Goal: Task Accomplishment & Management: Complete application form

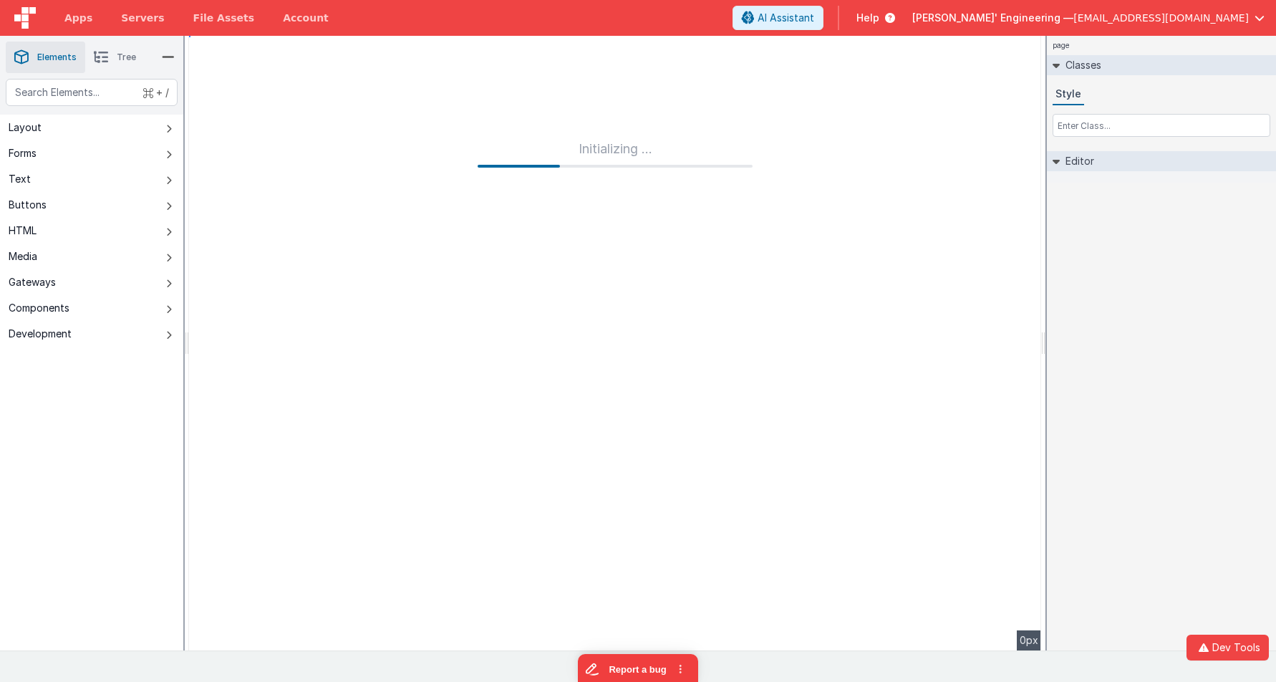
click at [1118, 216] on div "page Classes Style Editor DEV: Focus DEV: builderToggleConditionalCSS DEV: Remo…" at bounding box center [1161, 343] width 229 height 614
click at [1170, 218] on div "page Classes Style Editor DEV: Focus DEV: builderToggleConditionalCSS DEV: Remo…" at bounding box center [1161, 343] width 229 height 614
click at [1151, 135] on input "text" at bounding box center [1161, 125] width 218 height 23
click at [103, 57] on icon at bounding box center [101, 57] width 14 height 20
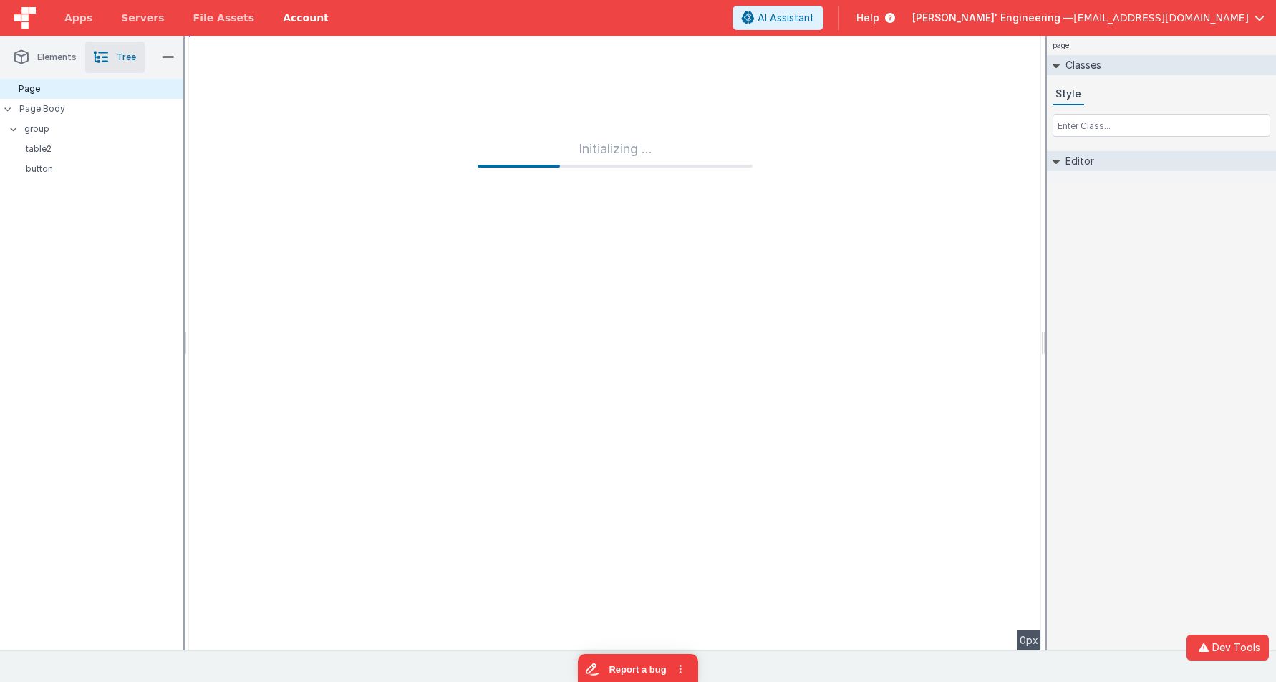
click at [294, 22] on link "Account" at bounding box center [305, 18] width 74 height 36
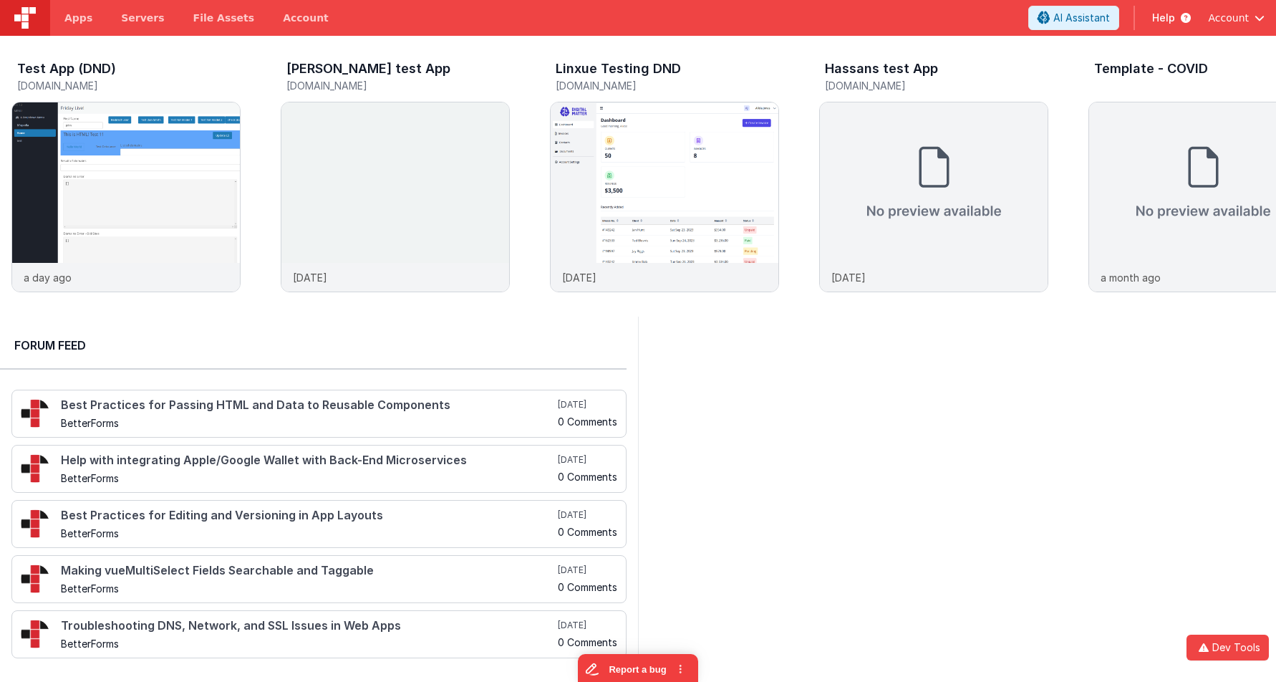
click at [810, 364] on div at bounding box center [957, 492] width 638 height 353
click at [79, 19] on span "Apps" at bounding box center [78, 18] width 28 height 14
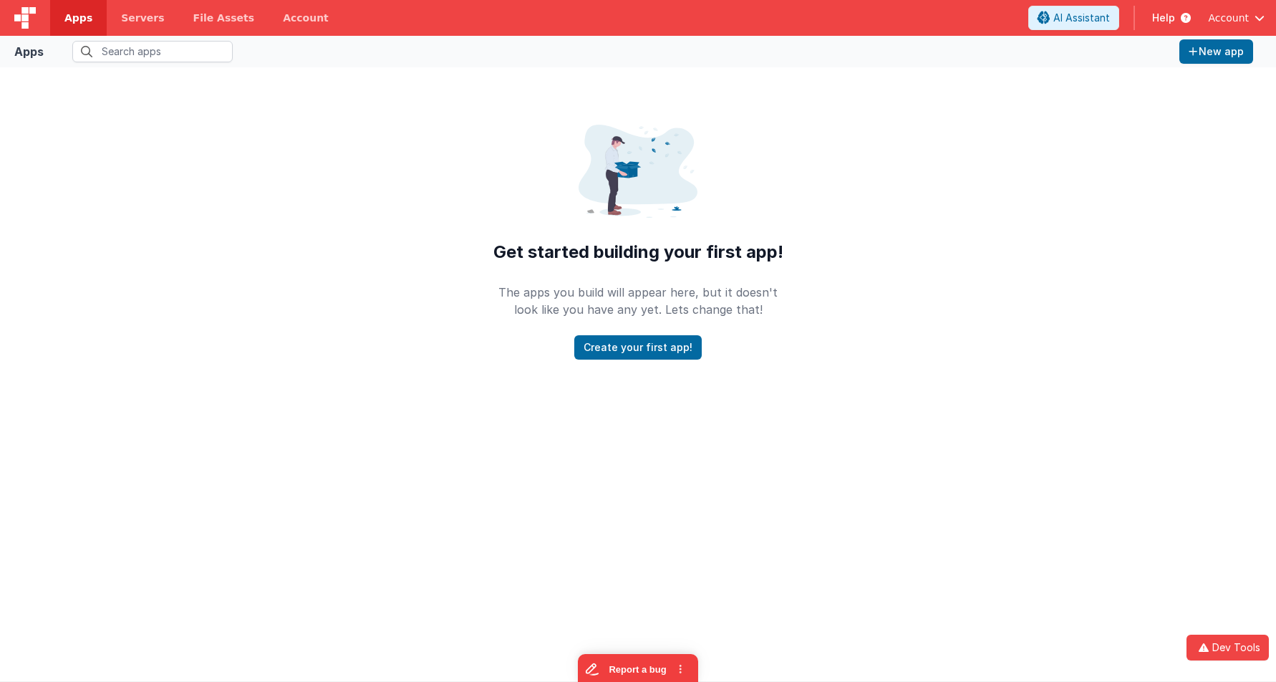
click at [16, 9] on img at bounding box center [24, 17] width 21 height 21
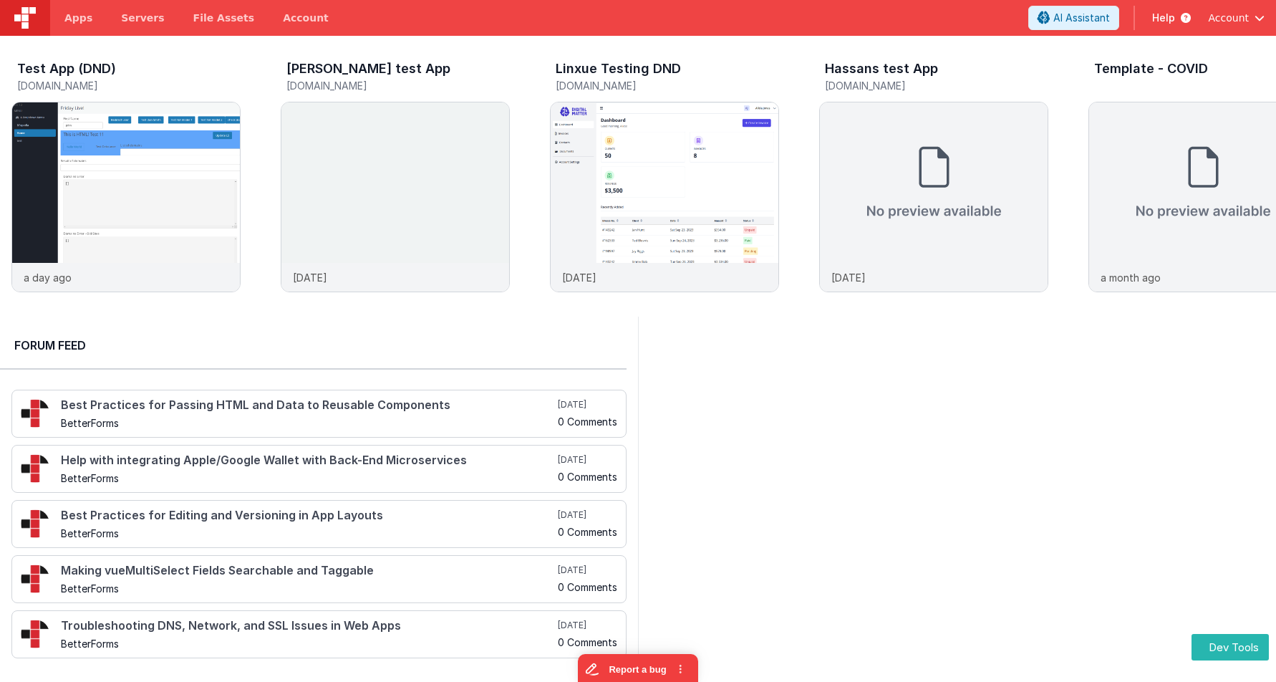
click at [1243, 28] on div "Account" at bounding box center [1236, 18] width 57 height 24
click at [1241, 21] on span "Account" at bounding box center [1228, 18] width 41 height 14
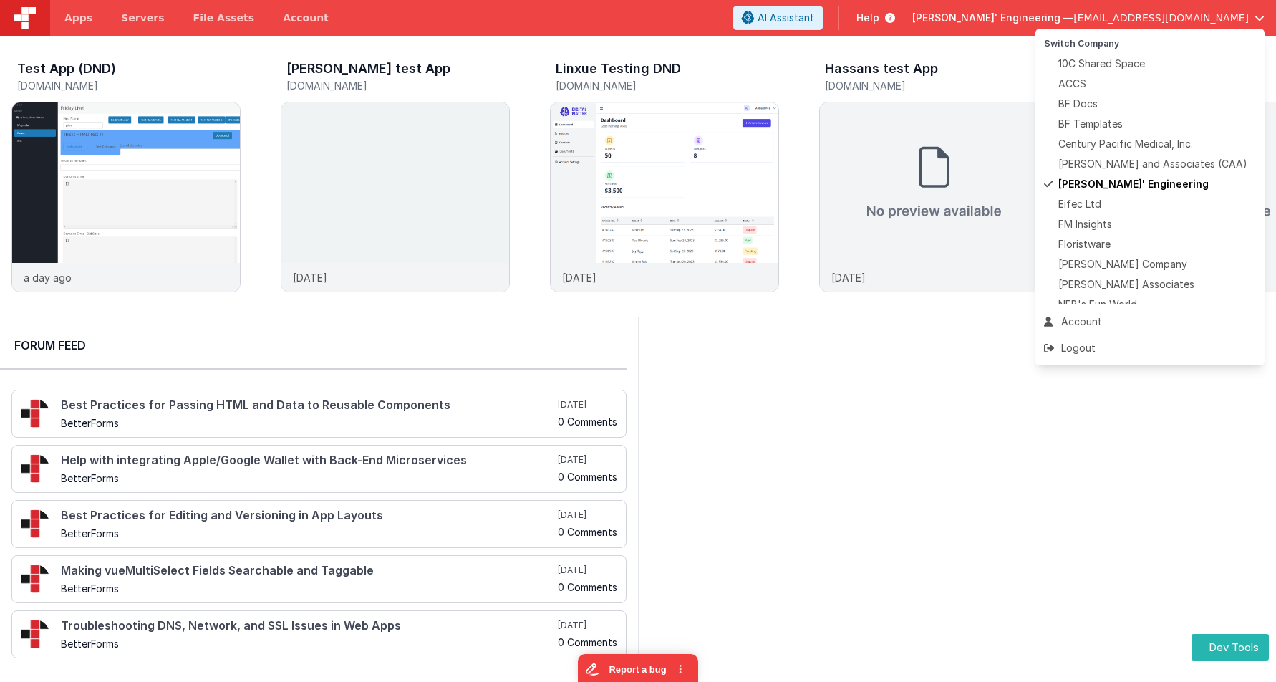
drag, startPoint x: 718, startPoint y: 372, endPoint x: 705, endPoint y: 368, distance: 14.3
click at [717, 372] on button at bounding box center [638, 341] width 1276 height 682
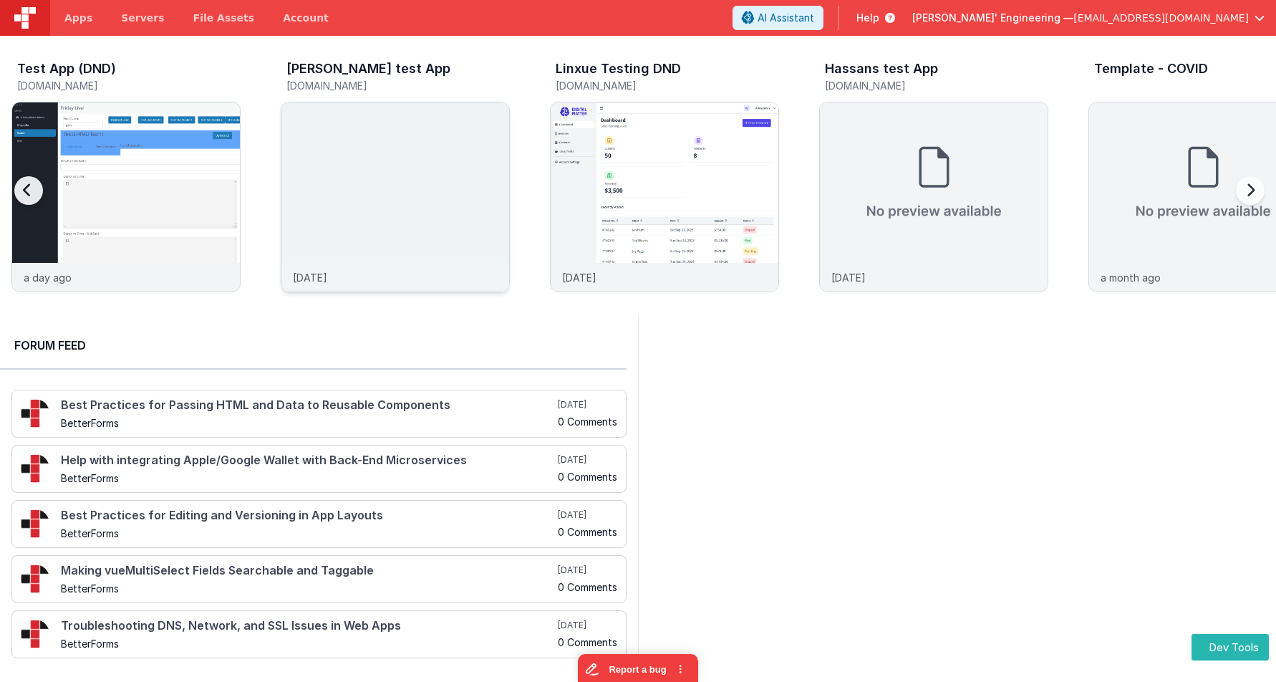
click at [475, 149] on img at bounding box center [395, 216] width 228 height 228
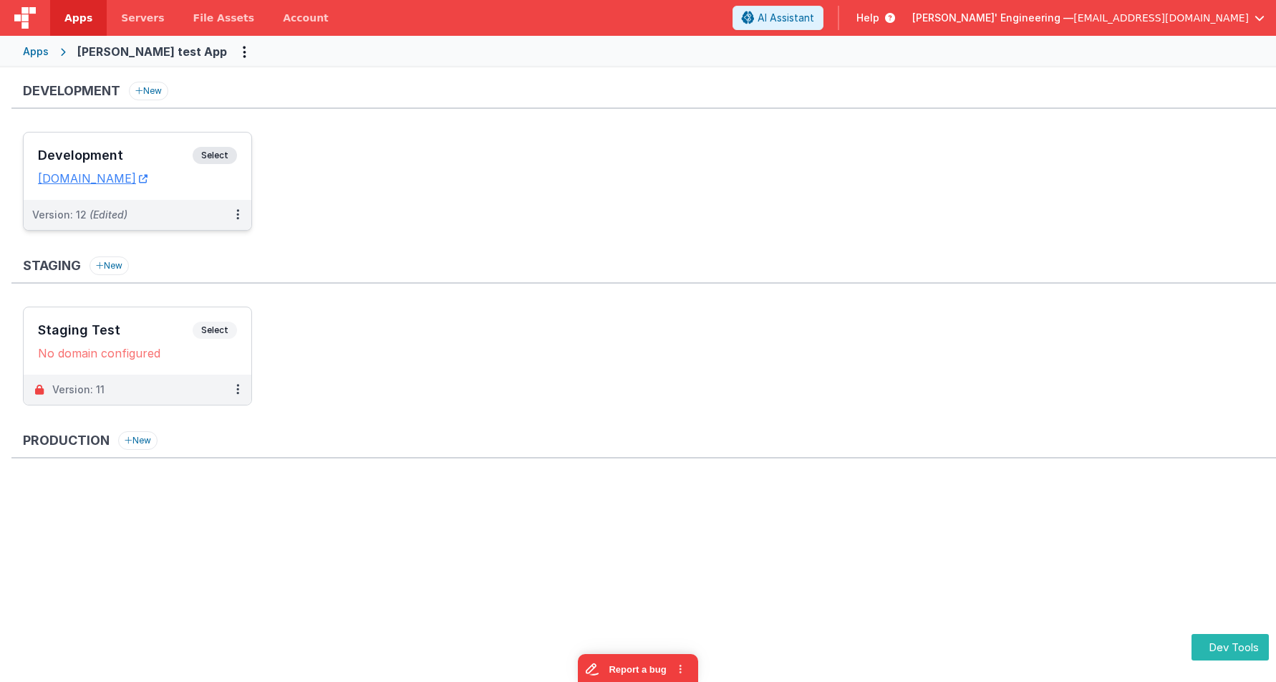
click at [234, 153] on span "Select" at bounding box center [215, 155] width 44 height 17
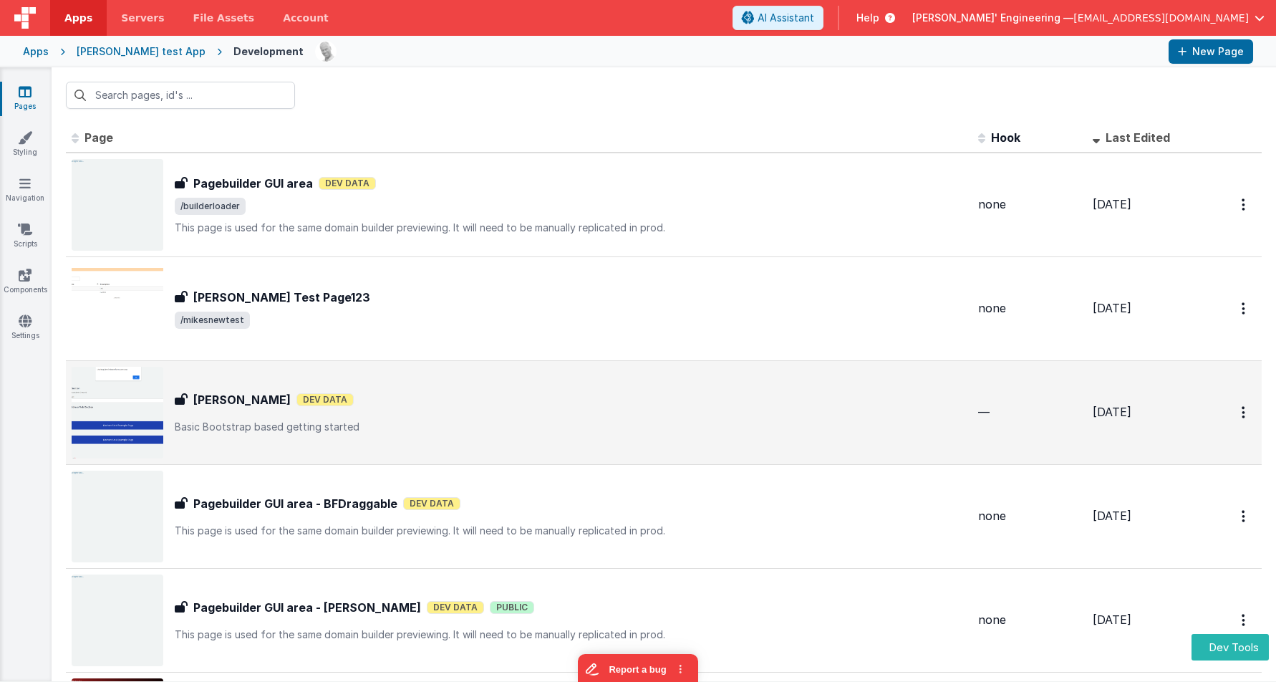
click at [414, 391] on div "Alex Test Dev Data" at bounding box center [571, 399] width 792 height 17
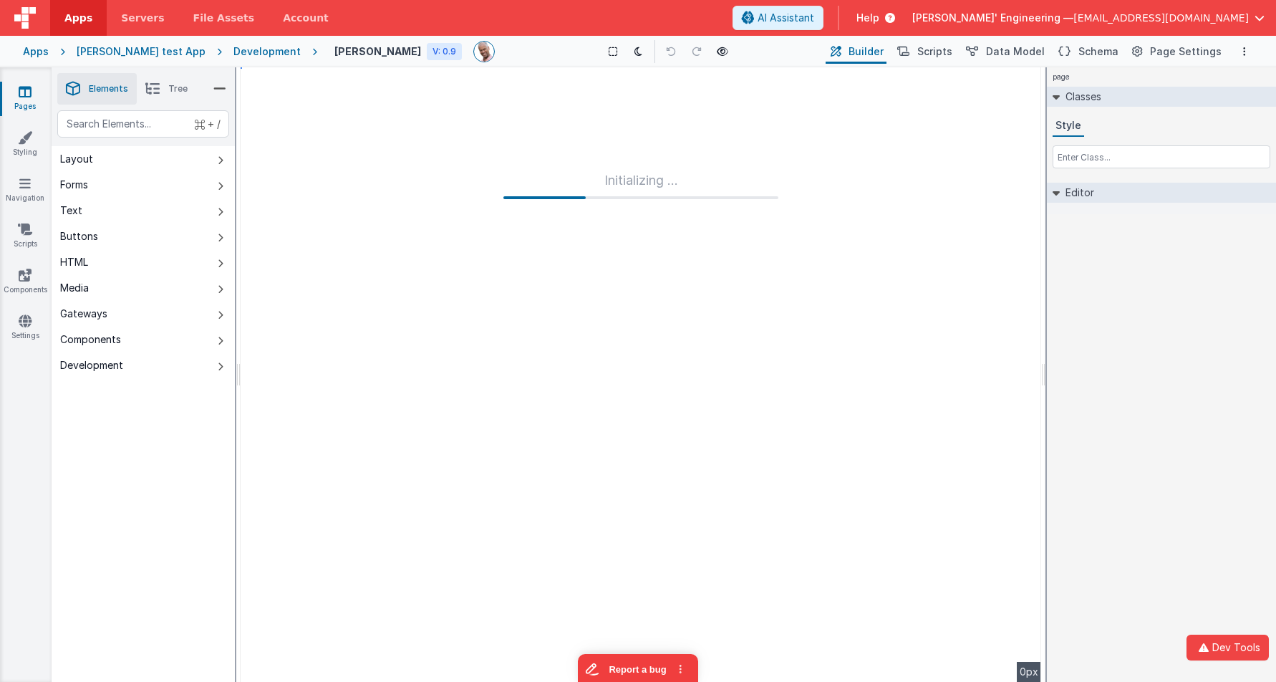
click at [236, 52] on div "Development" at bounding box center [266, 51] width 67 height 14
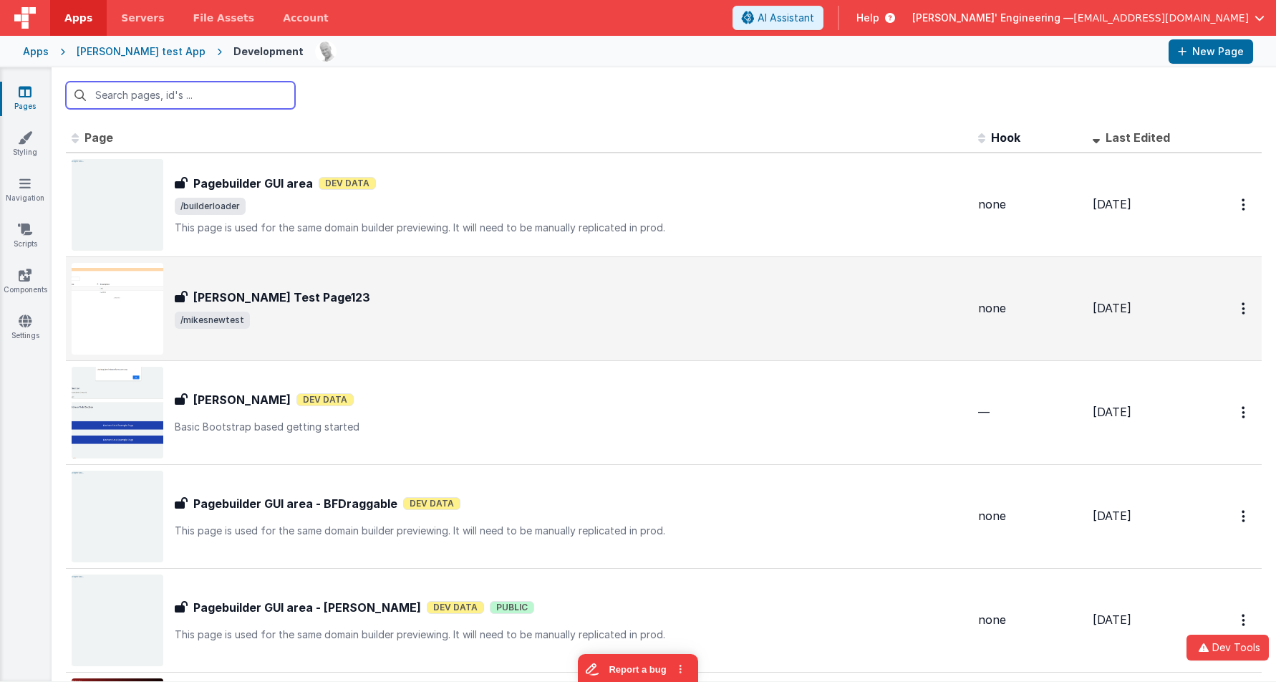
scroll to position [36, 0]
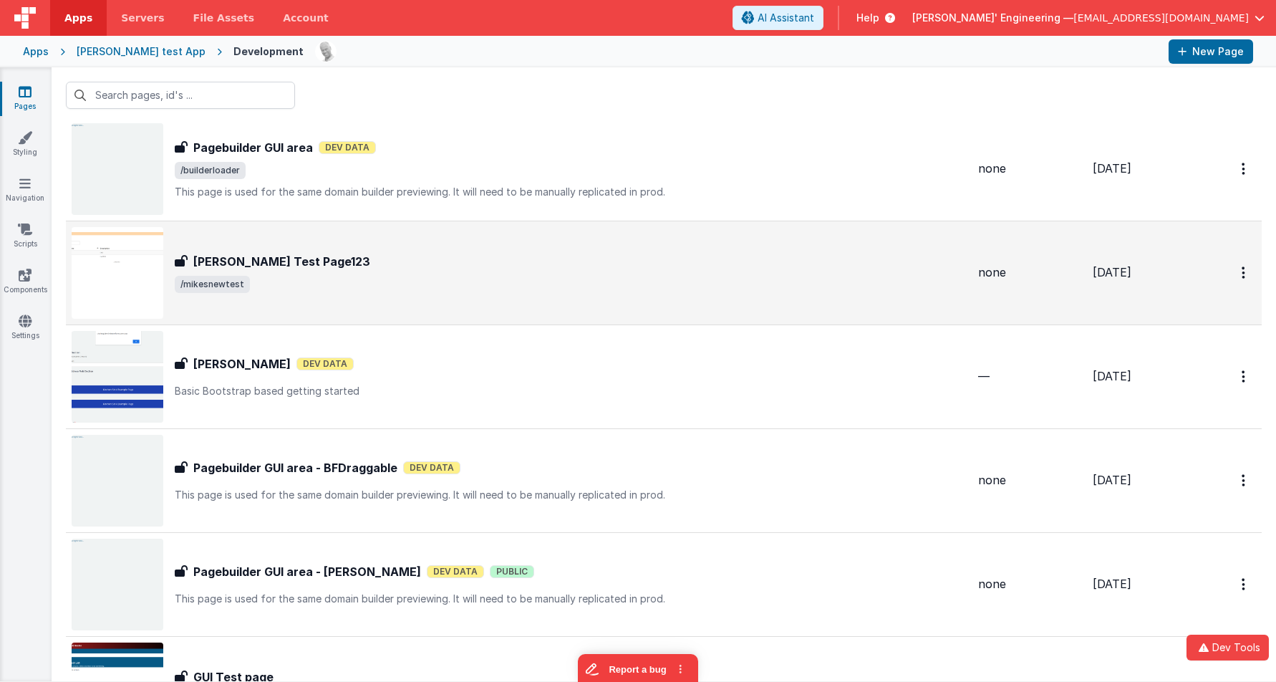
click at [377, 284] on span "/mikesnewtest" at bounding box center [571, 284] width 792 height 17
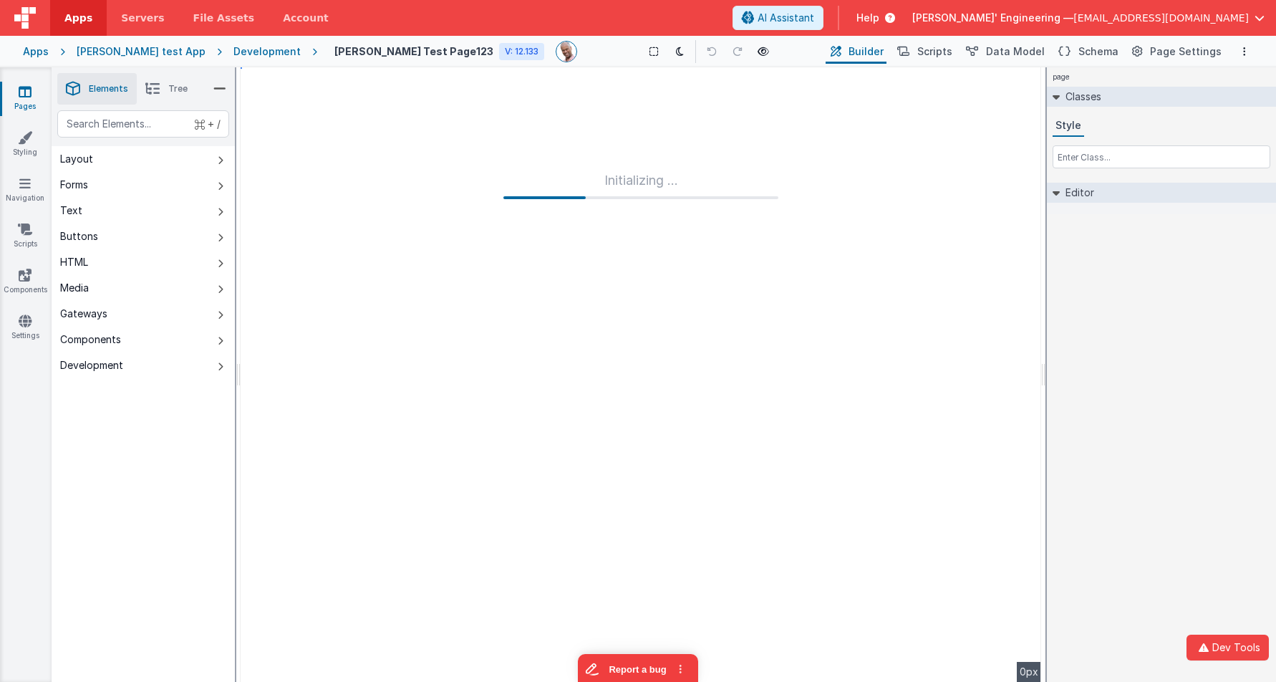
click at [22, 93] on icon at bounding box center [25, 91] width 13 height 14
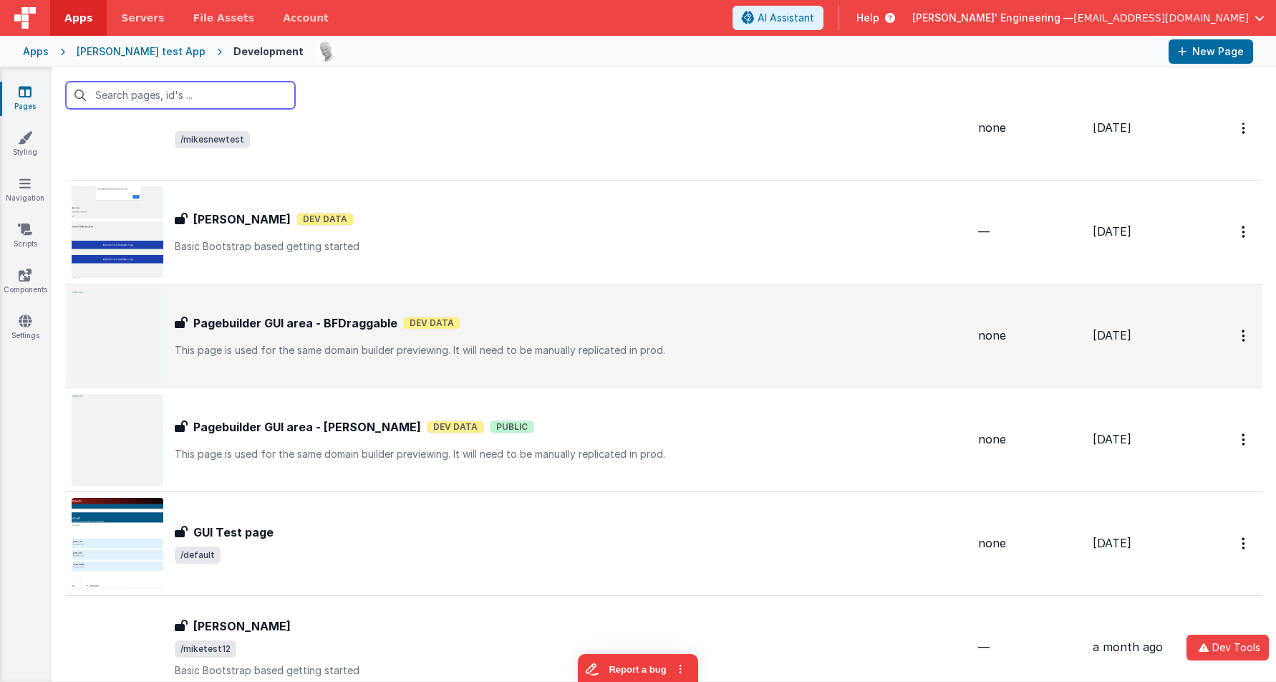
scroll to position [193, 0]
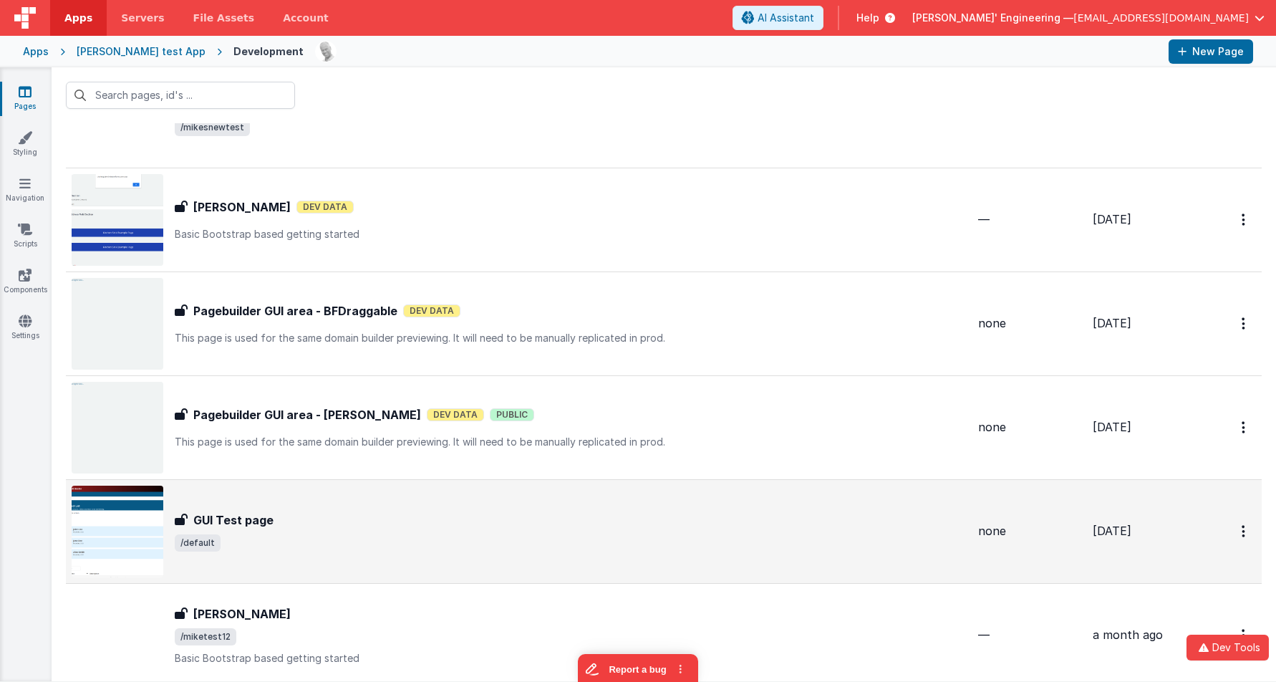
click at [508, 505] on div "GUI Test page GUI Test page /default" at bounding box center [519, 531] width 895 height 92
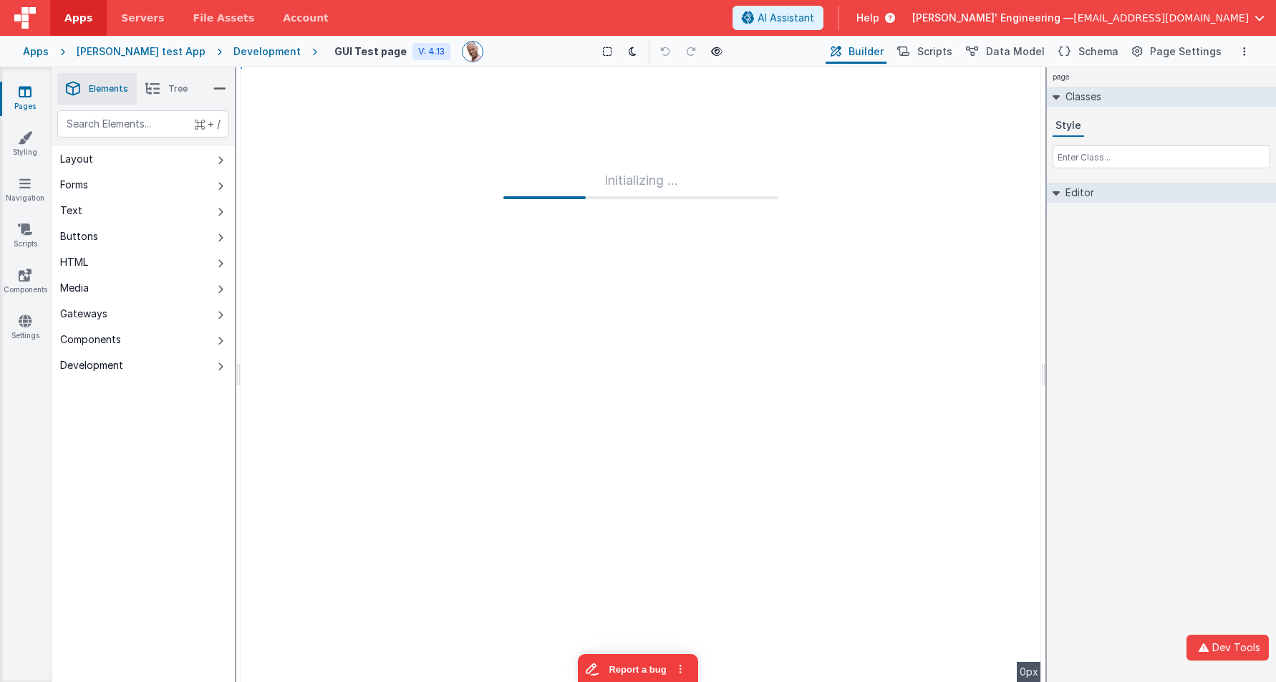
click at [237, 52] on div "Development" at bounding box center [266, 51] width 67 height 14
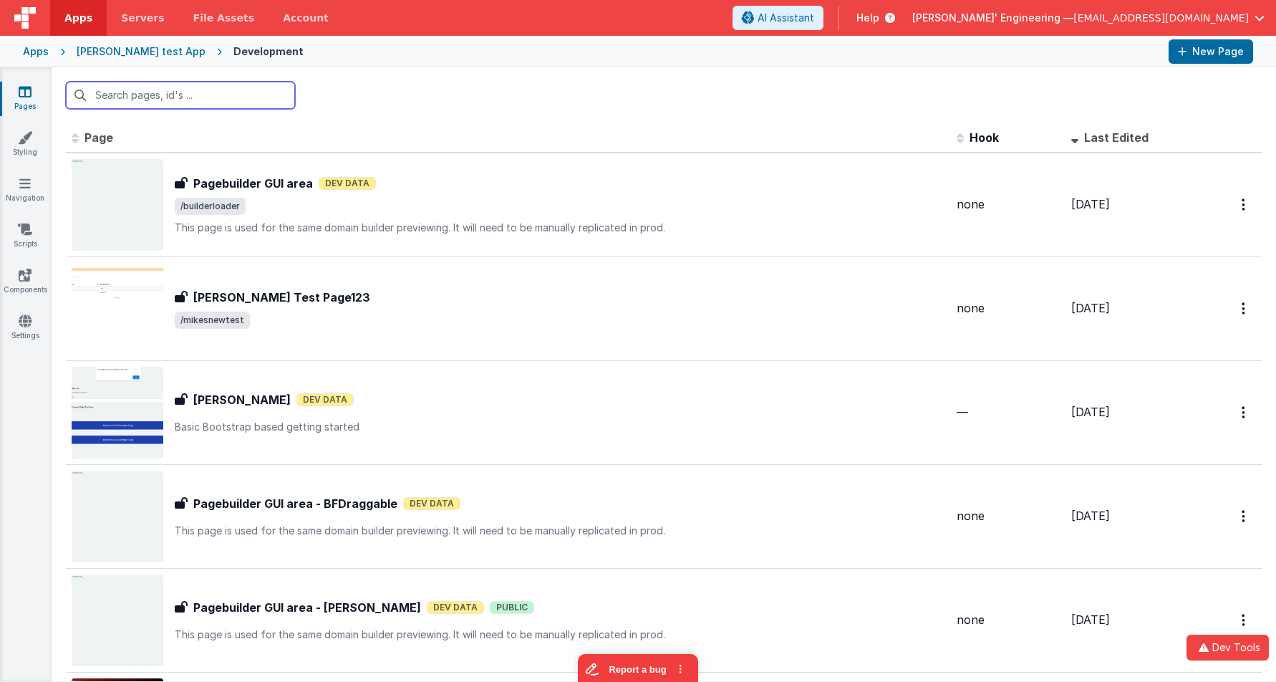
click at [177, 92] on input "text" at bounding box center [180, 95] width 229 height 27
click at [432, 96] on div at bounding box center [664, 95] width 1224 height 56
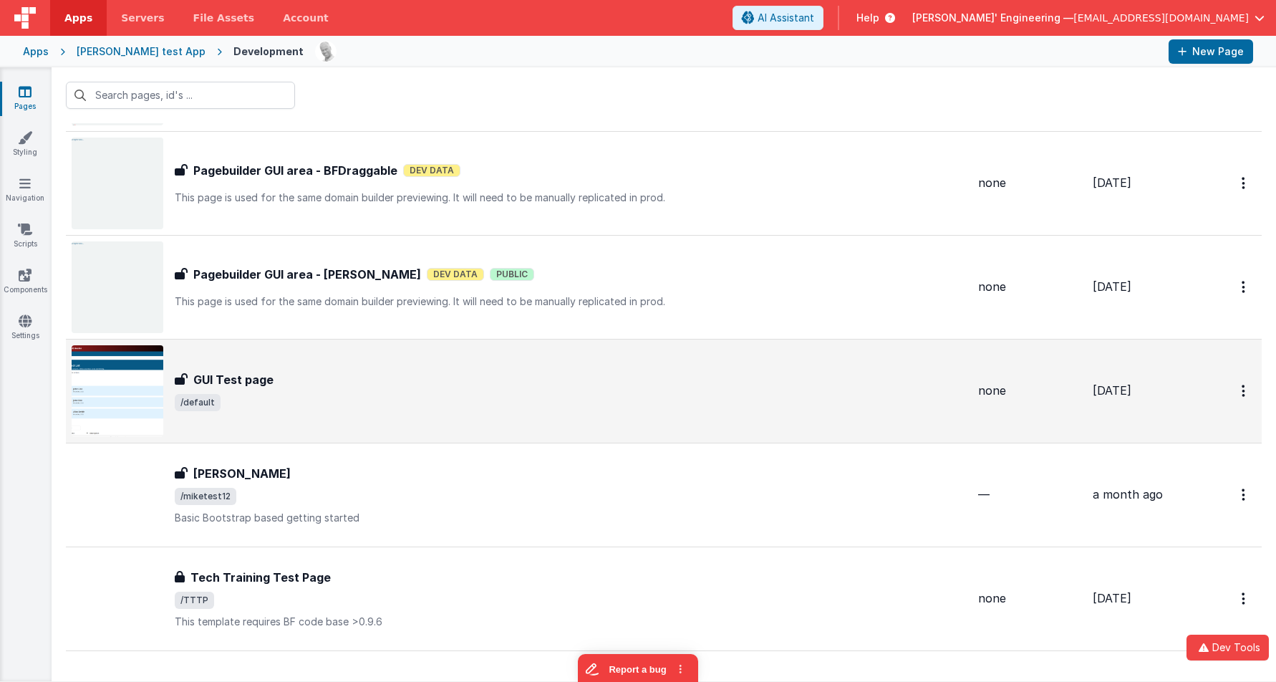
click at [294, 387] on div "GUI Test page" at bounding box center [571, 379] width 792 height 17
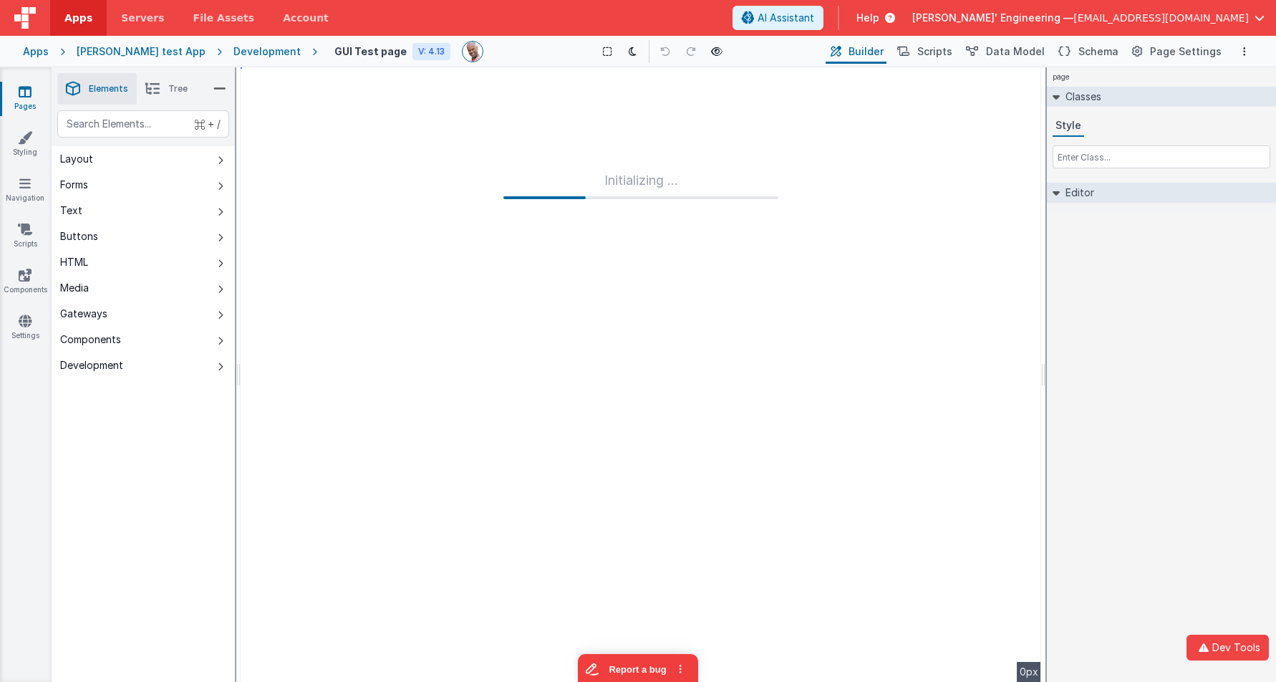
drag, startPoint x: 684, startPoint y: 121, endPoint x: 715, endPoint y: 121, distance: 30.8
click at [684, 121] on div "Initializing ..." at bounding box center [641, 374] width 800 height 614
click at [1133, 245] on div "page Classes Style Editor DEV: Focus DEV: builderToggleConditionalCSS DEV: Remo…" at bounding box center [1161, 374] width 229 height 614
click at [37, 53] on div "Apps" at bounding box center [36, 51] width 26 height 14
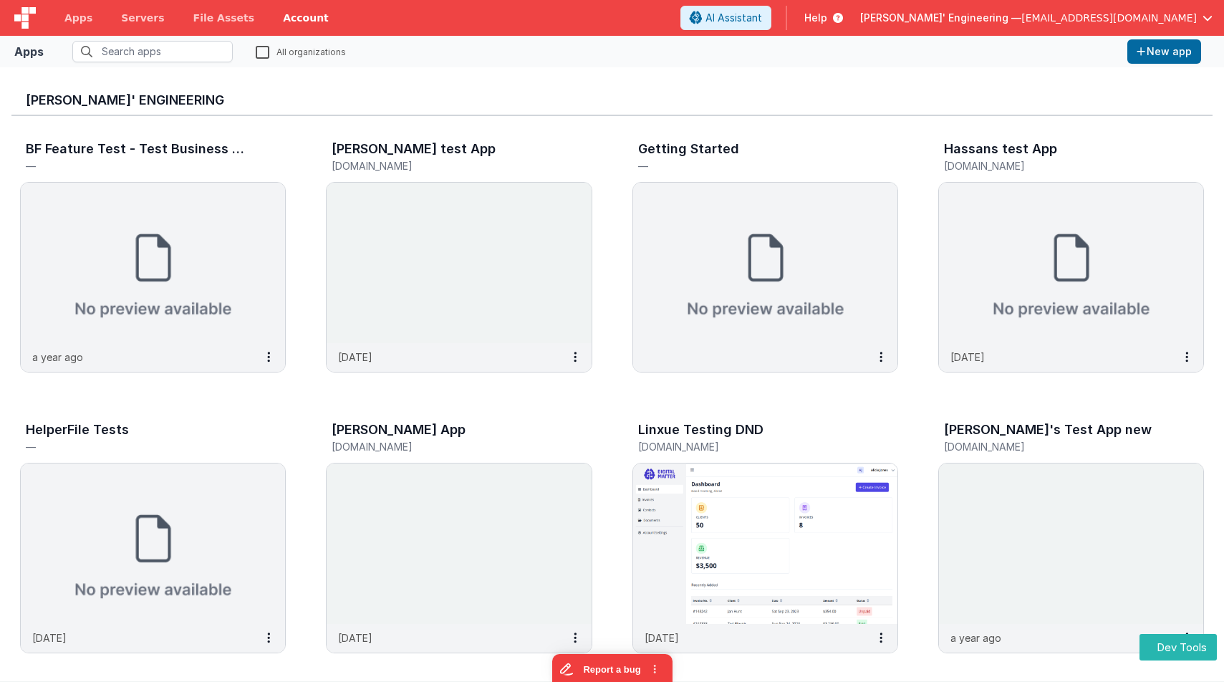
click at [276, 16] on link "Account" at bounding box center [305, 18] width 74 height 36
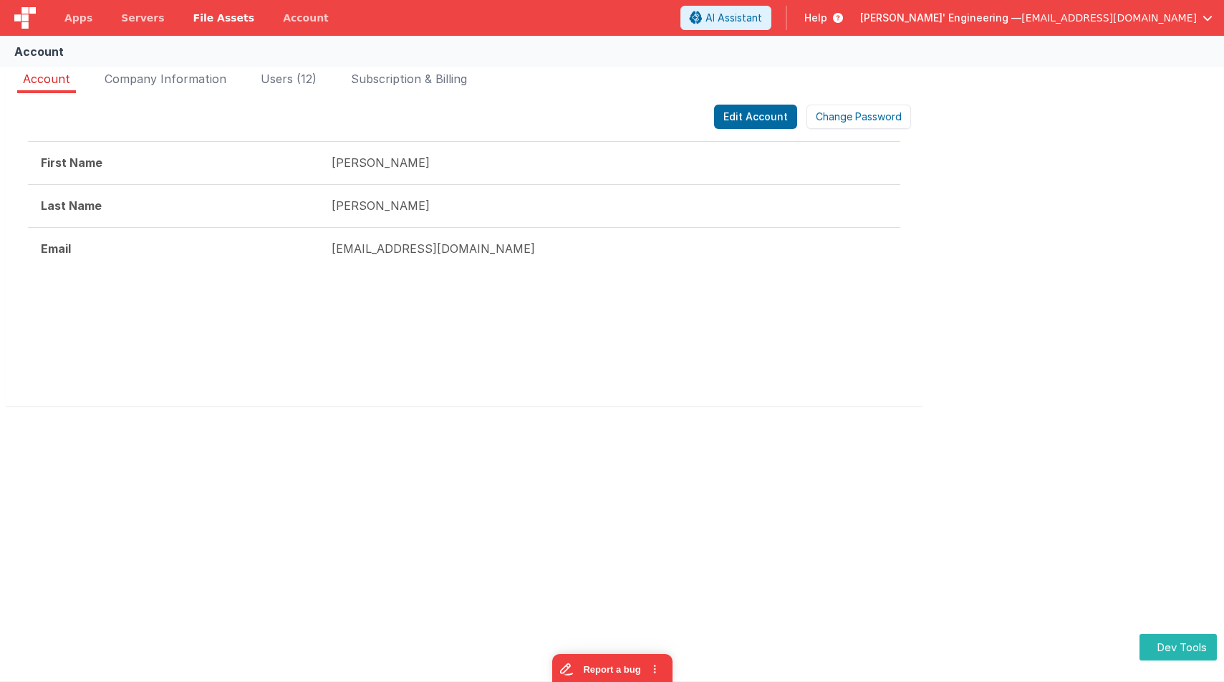
click at [218, 18] on span "File Assets" at bounding box center [224, 18] width 62 height 14
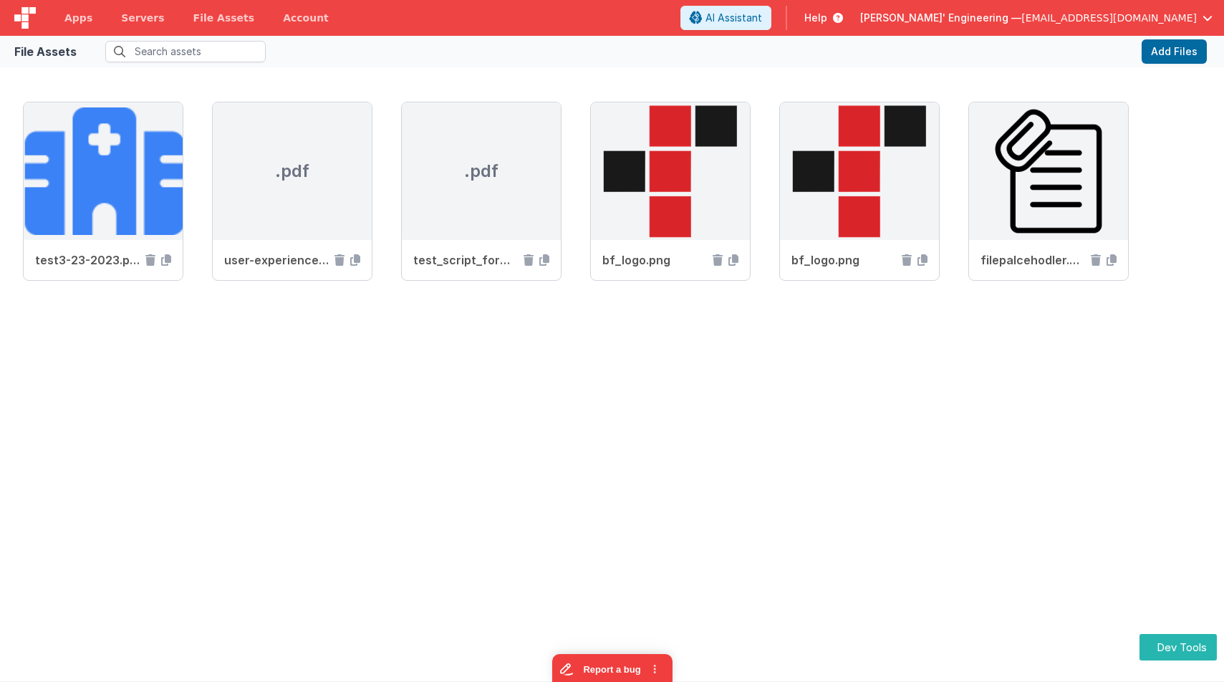
click at [1010, 21] on span "Delfs' Engineering —" at bounding box center [940, 18] width 161 height 14
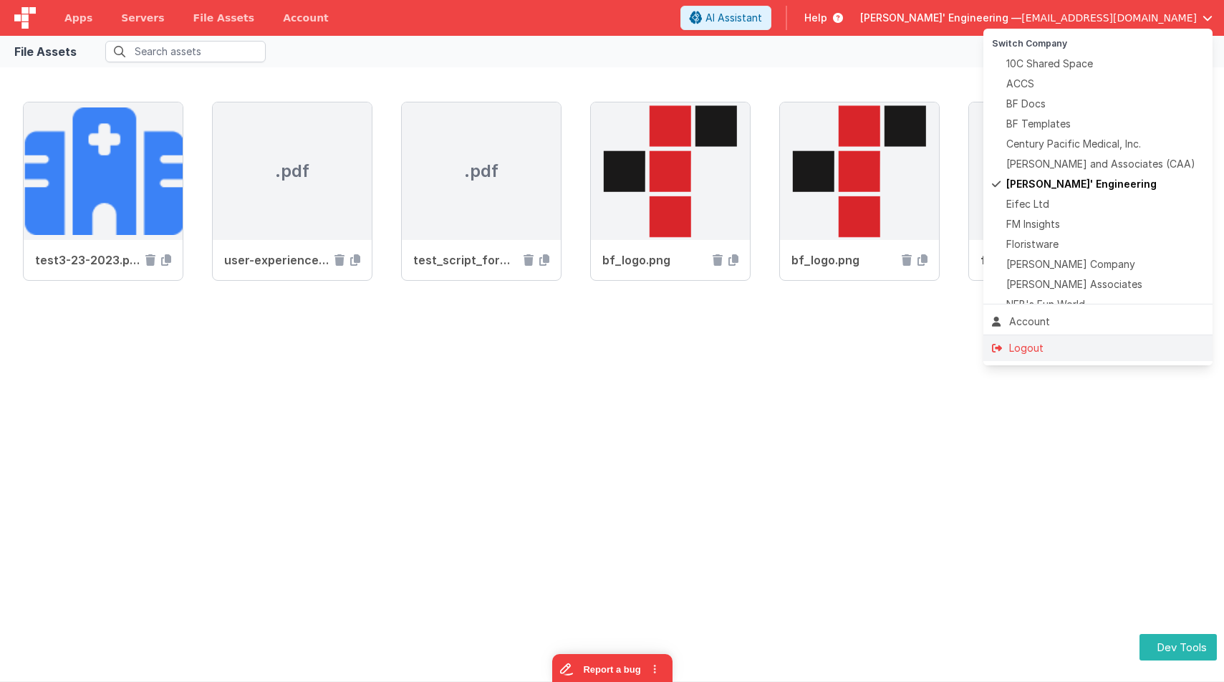
click at [1040, 345] on div "Logout" at bounding box center [1098, 348] width 212 height 14
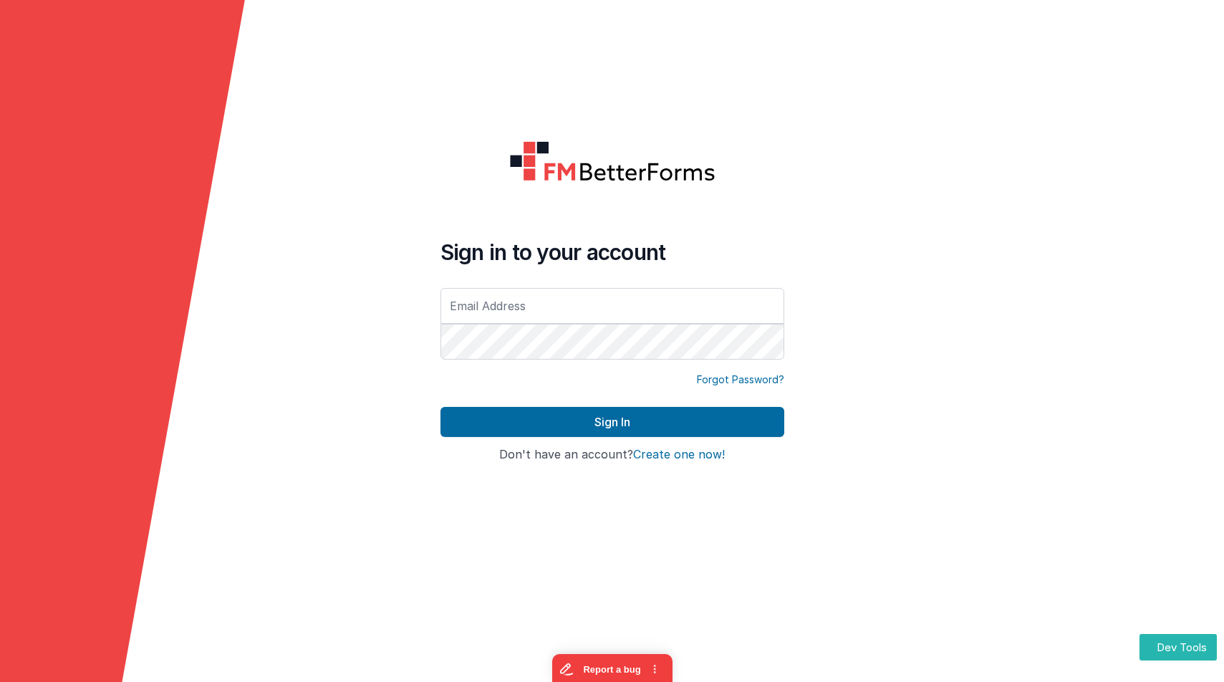
click at [760, 377] on link "Forgot Password?" at bounding box center [740, 379] width 87 height 14
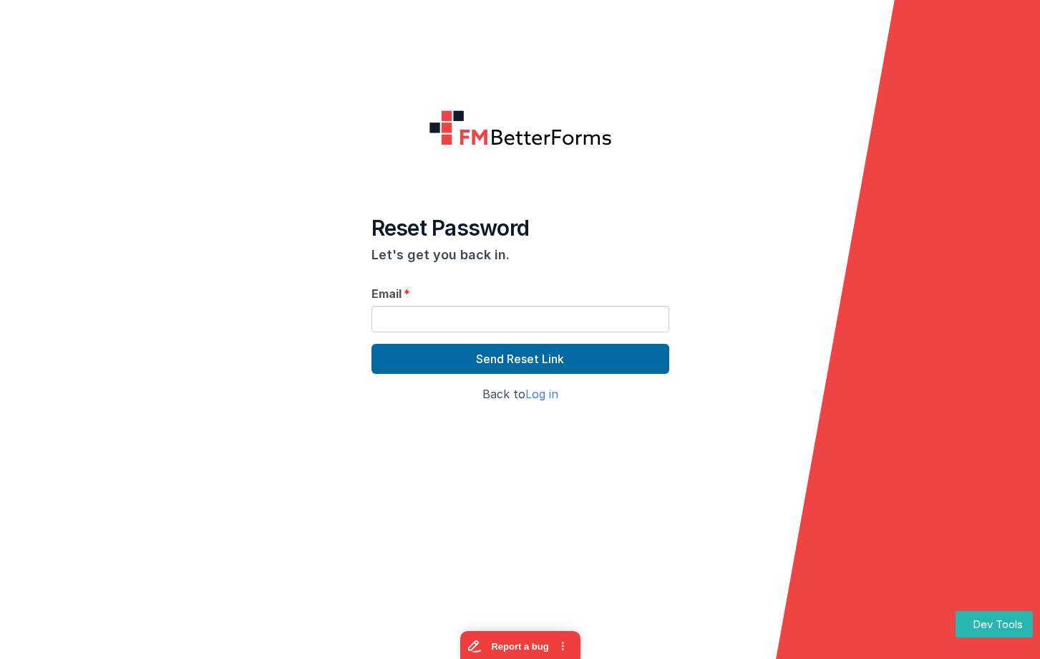
click at [546, 394] on link "Log in" at bounding box center [542, 394] width 33 height 14
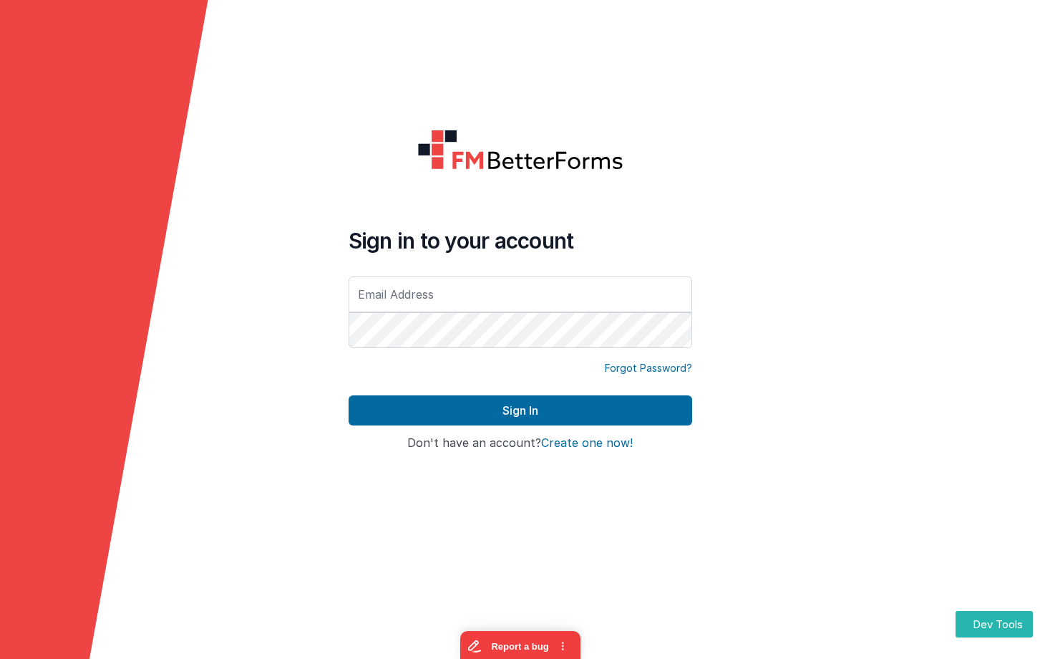
drag, startPoint x: 798, startPoint y: 135, endPoint x: 646, endPoint y: 92, distance: 158.4
click at [798, 135] on form "Sign in to your account Forgot Password? Sign In Sign in with Google Don't have…" at bounding box center [520, 329] width 1040 height 659
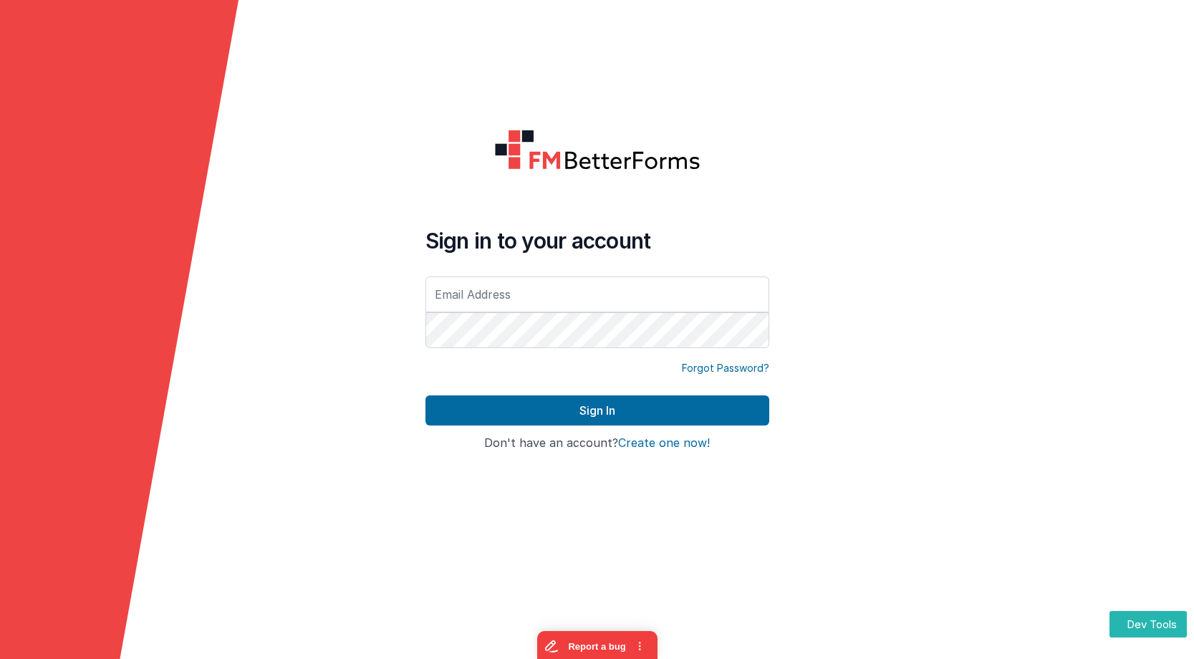
click at [686, 134] on img at bounding box center [597, 150] width 206 height 41
click at [1058, 109] on div at bounding box center [1074, 329] width 238 height 659
click at [546, 291] on input "text" at bounding box center [597, 294] width 344 height 36
type input "d"
type input "mrdelfs@gmail.com"
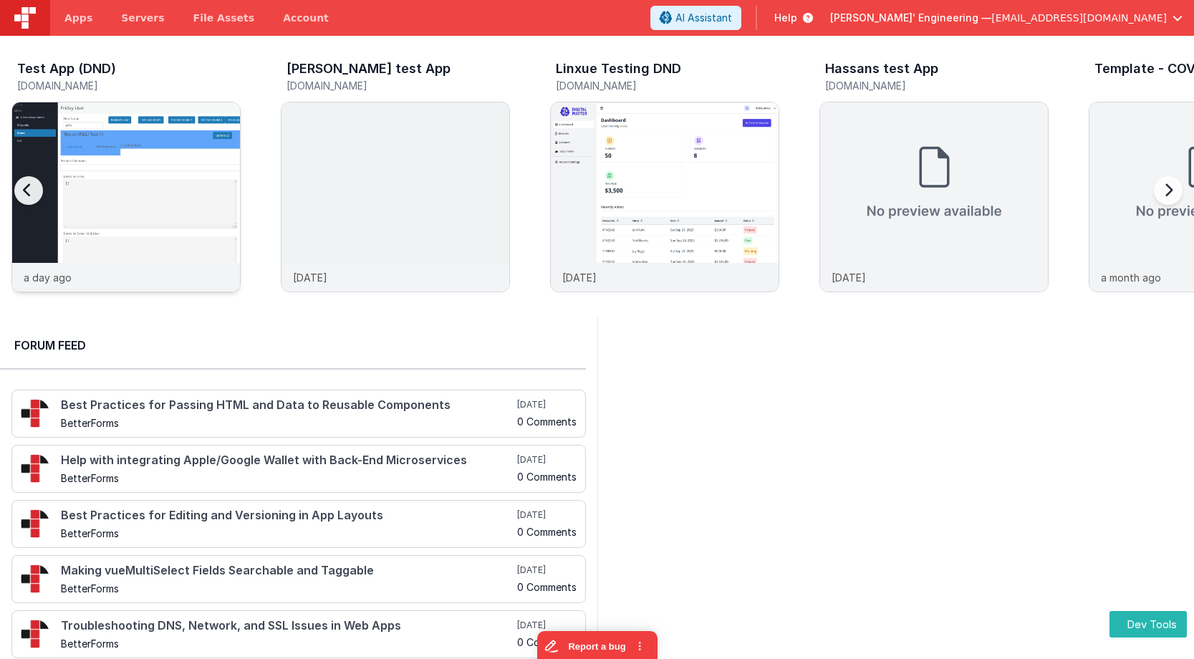
click at [152, 160] on img at bounding box center [126, 216] width 228 height 228
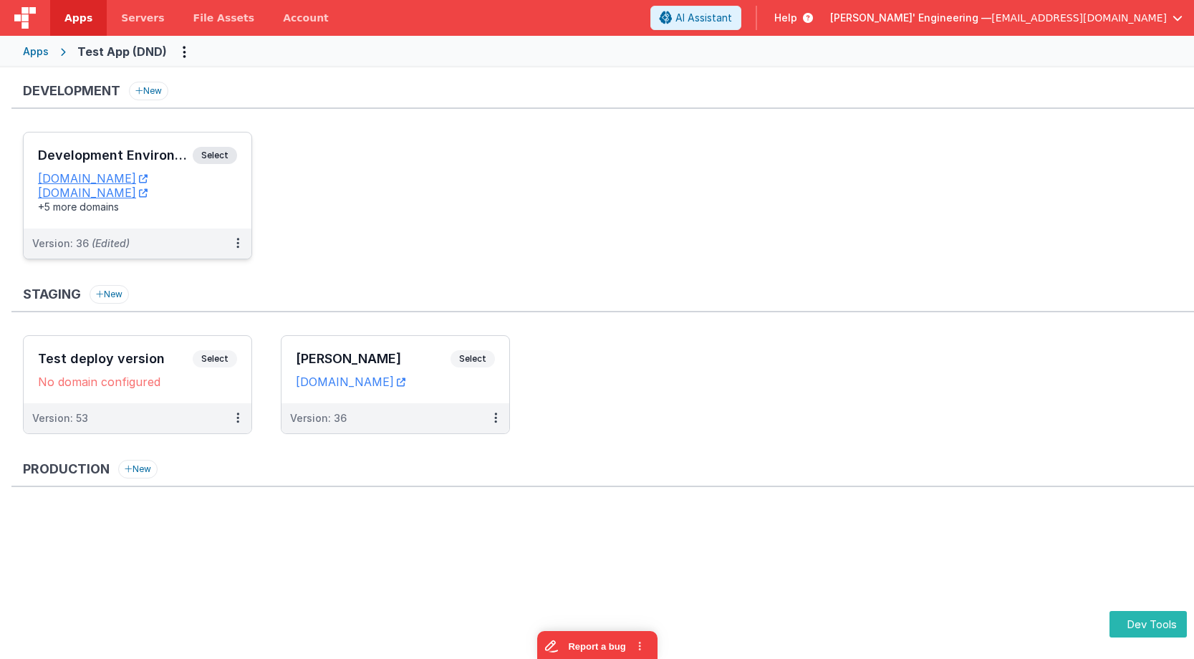
click at [224, 148] on span "Select" at bounding box center [215, 155] width 44 height 17
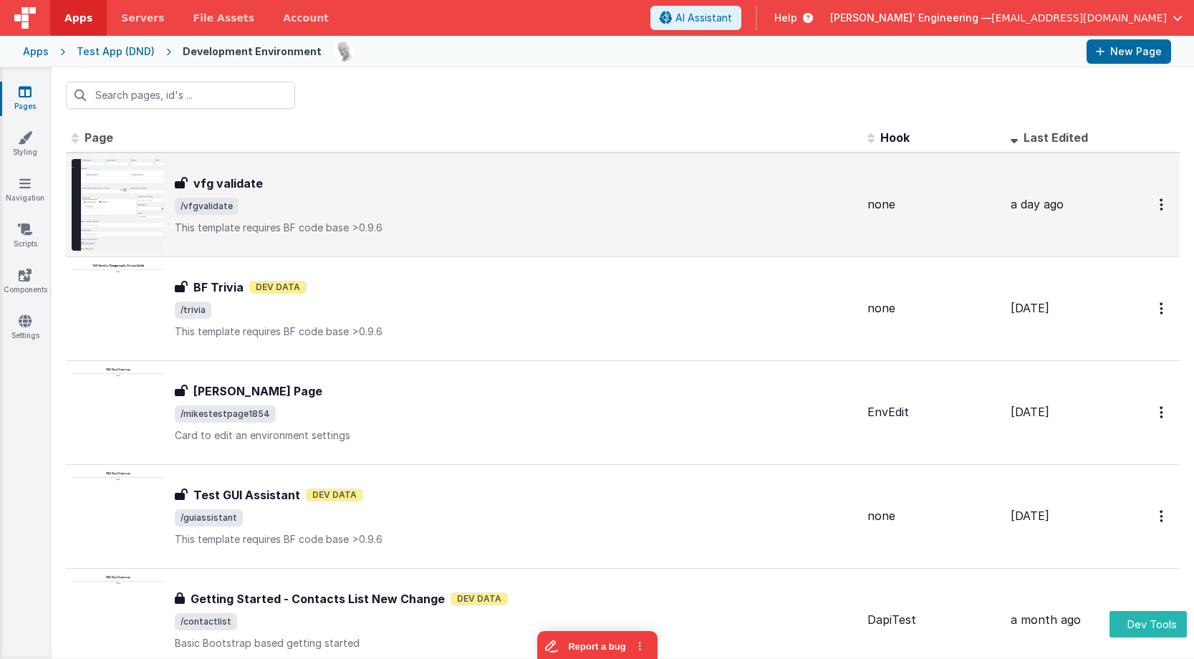
click at [351, 200] on span "/vfgvalidate" at bounding box center [515, 206] width 681 height 17
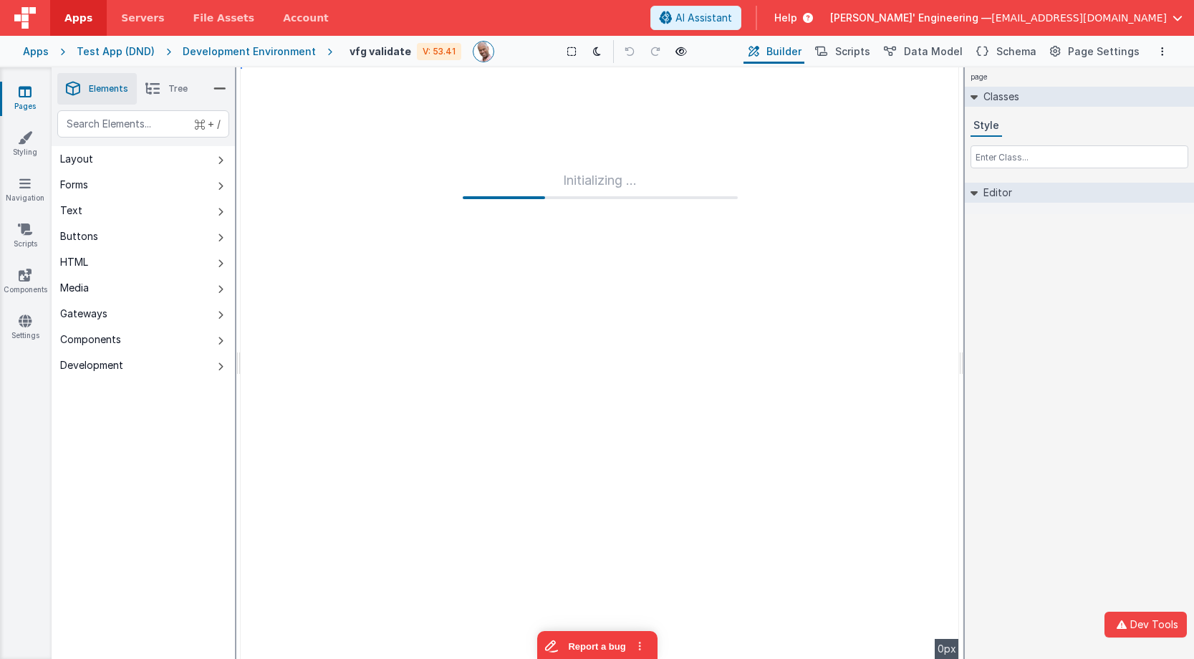
click at [1039, 236] on div "page Classes Style Editor DEV: Focus DEV: builderToggleConditionalCSS DEV: Remo…" at bounding box center [1078, 362] width 229 height 591
click at [276, 48] on div "Development Environment" at bounding box center [249, 51] width 133 height 14
click at [119, 49] on div "Test App (DND)" at bounding box center [116, 51] width 78 height 14
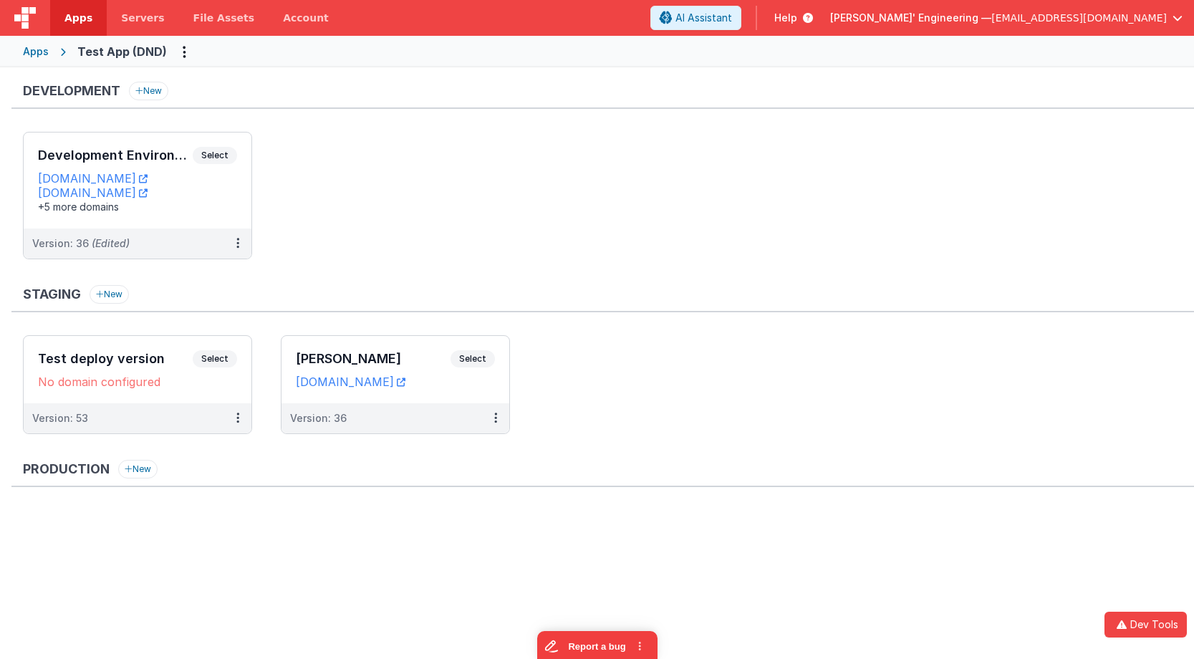
click at [40, 54] on div "Apps" at bounding box center [36, 51] width 26 height 14
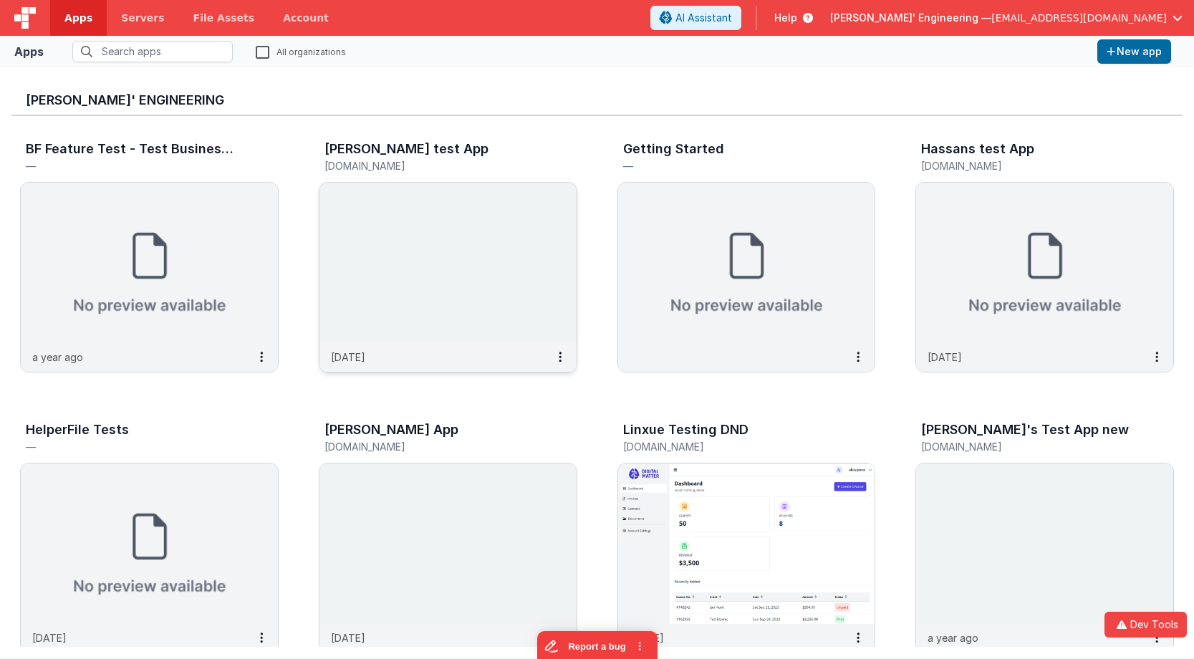
click at [425, 226] on img at bounding box center [447, 263] width 257 height 160
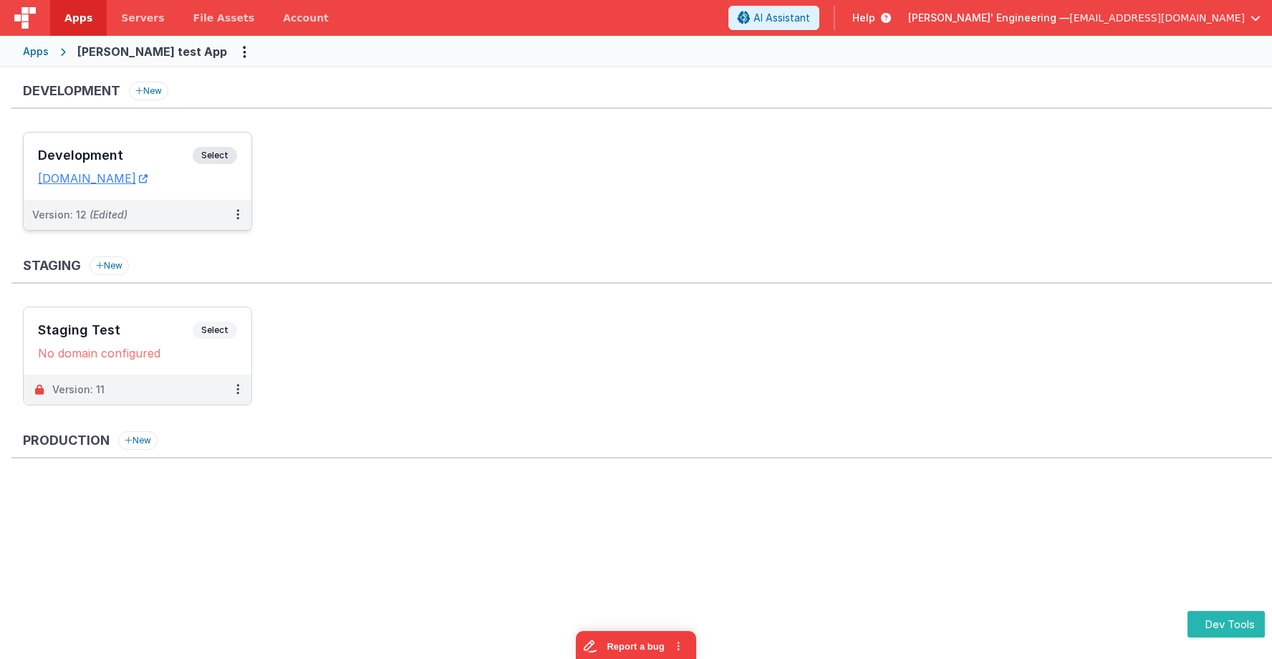
click at [215, 148] on span "Select" at bounding box center [215, 155] width 44 height 17
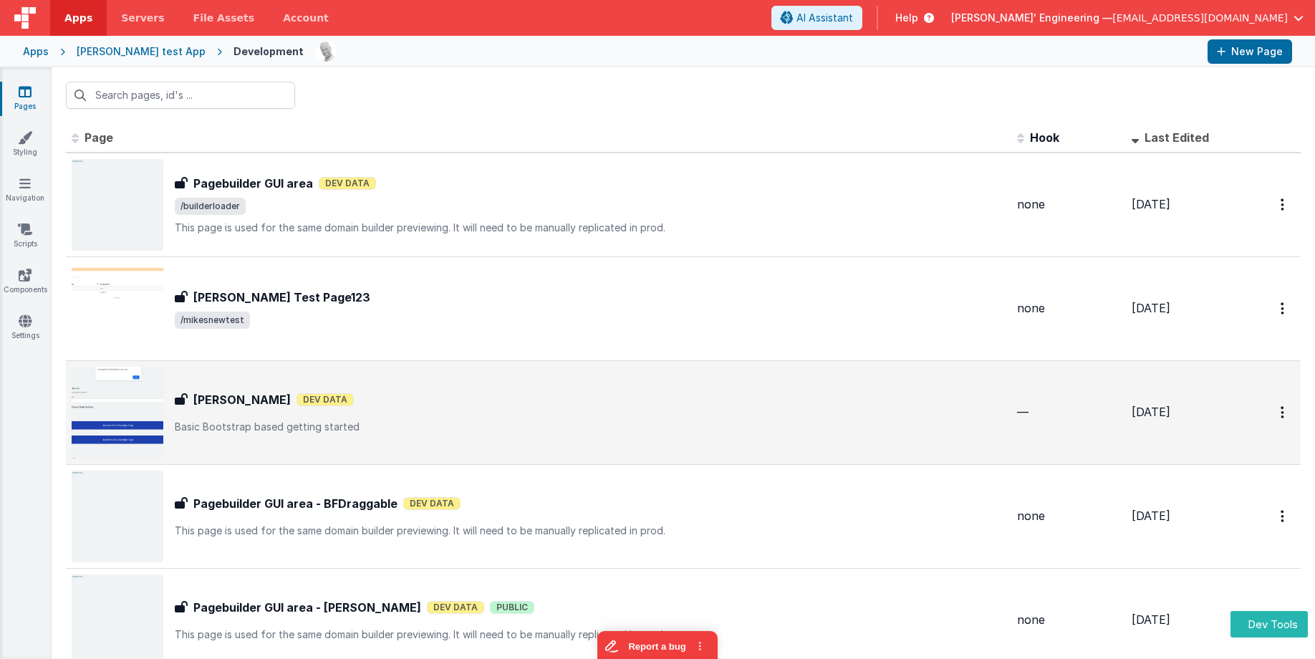
click at [364, 434] on div "Alex Test Alex Test Dev Data Basic Bootstrap based getting started" at bounding box center [539, 413] width 934 height 92
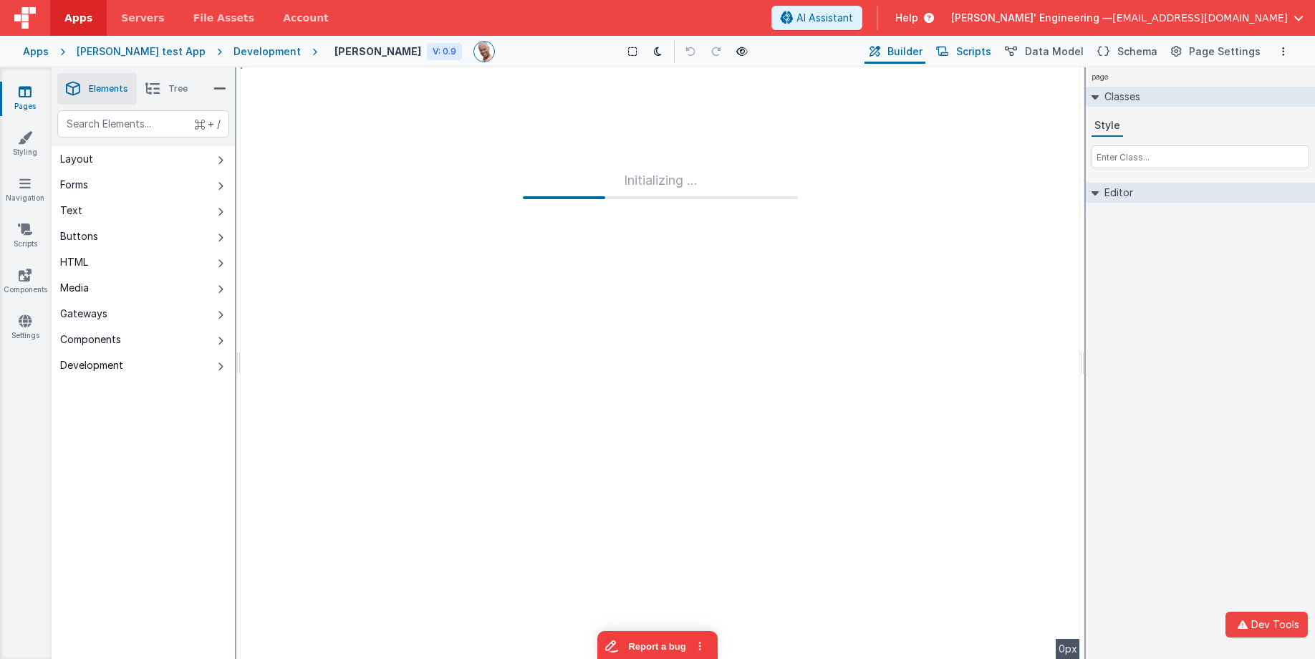
click at [991, 52] on span "Scripts" at bounding box center [973, 51] width 35 height 14
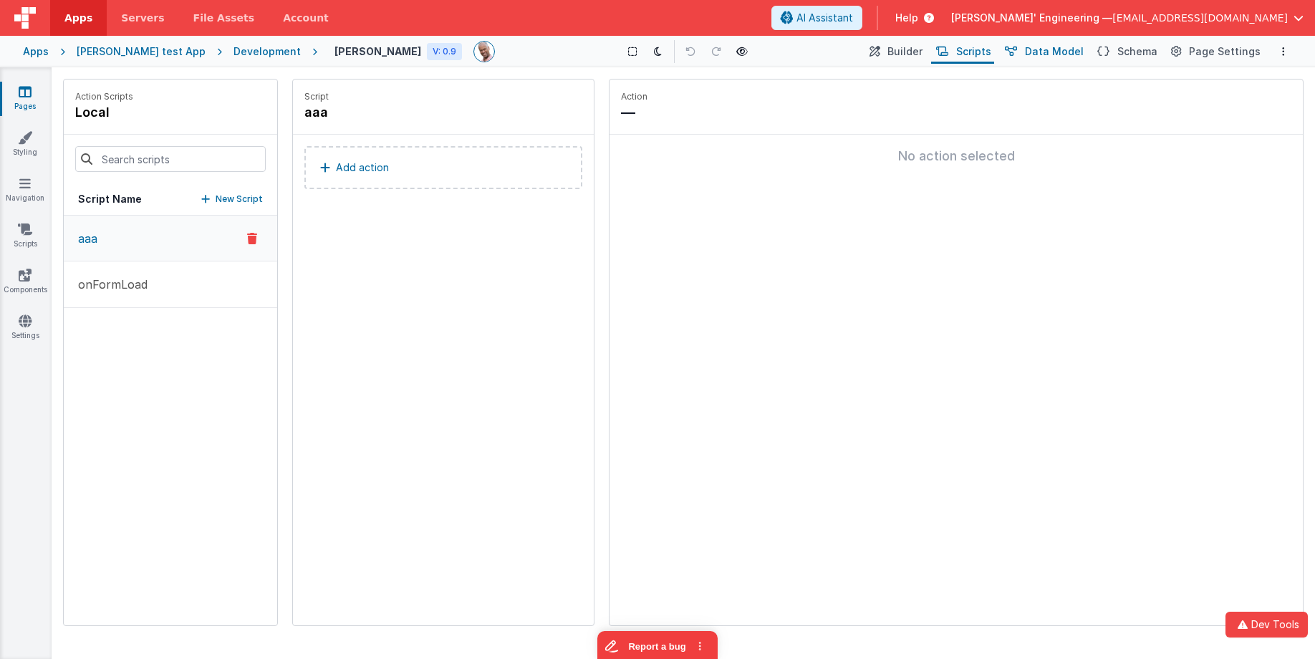
click at [1045, 49] on span "Data Model" at bounding box center [1054, 51] width 59 height 14
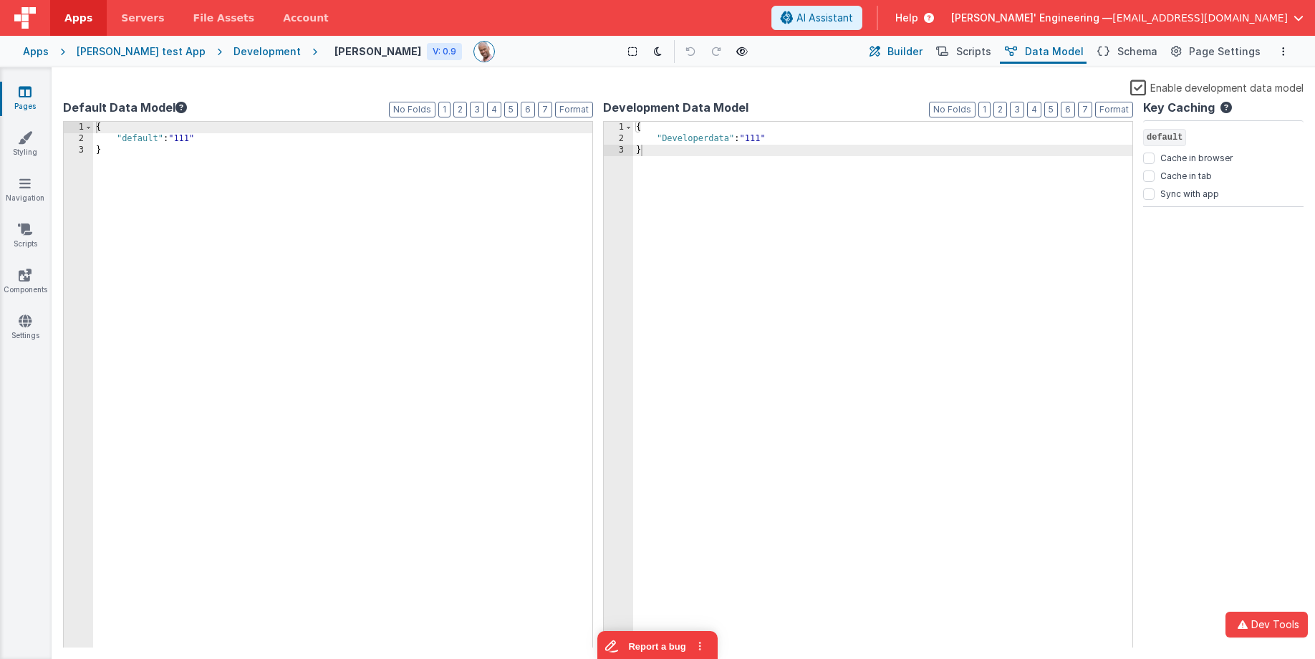
click at [972, 52] on span "Scripts" at bounding box center [973, 51] width 35 height 14
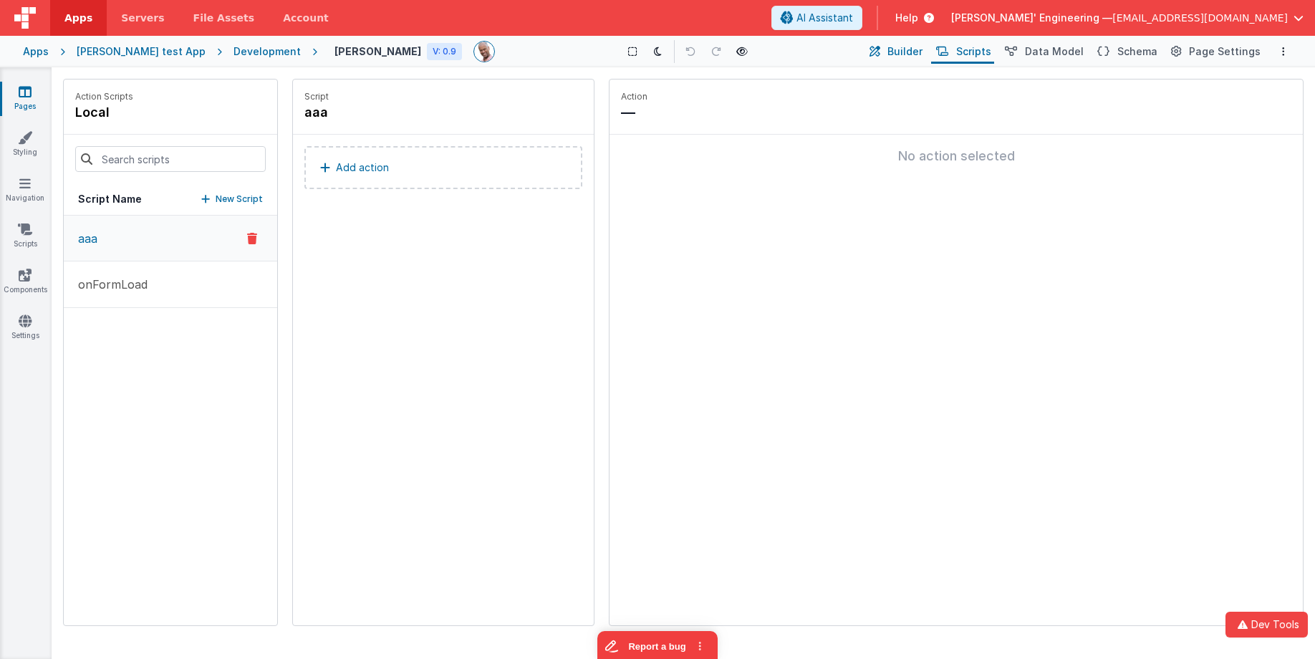
click at [897, 50] on button "Builder" at bounding box center [894, 51] width 61 height 24
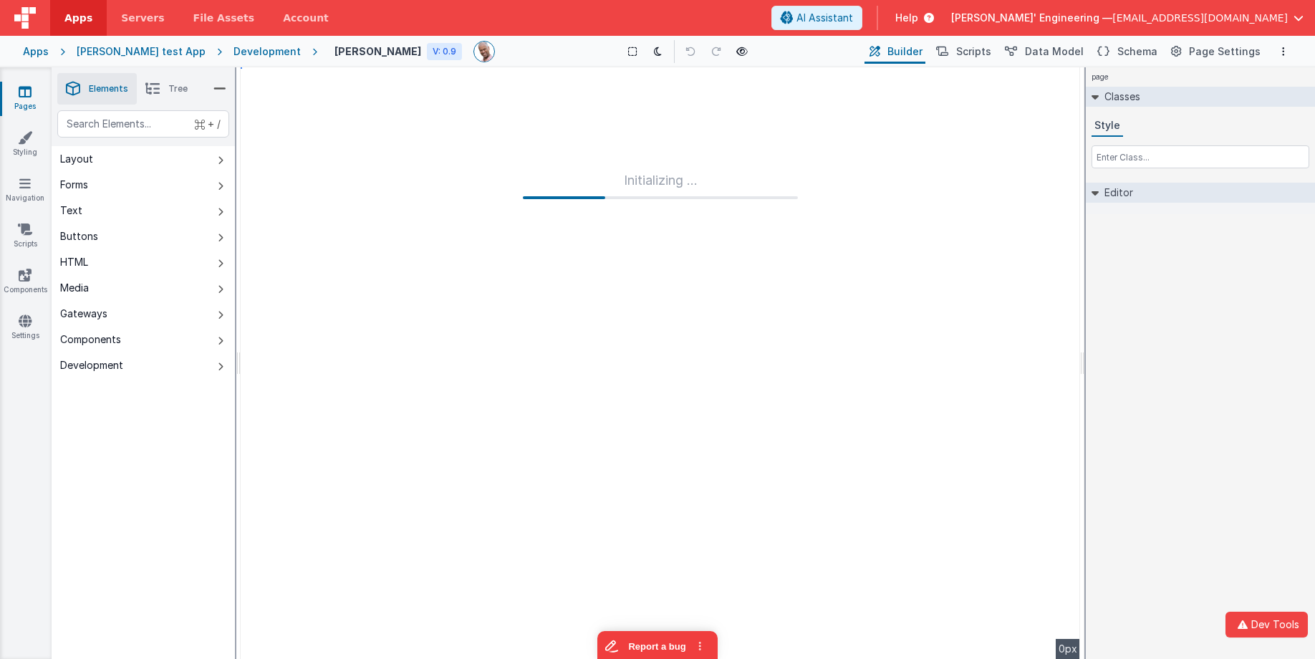
click at [843, 127] on div "Initializing ..." at bounding box center [660, 362] width 839 height 591
drag, startPoint x: 1125, startPoint y: 53, endPoint x: 1097, endPoint y: 62, distance: 30.1
click at [1125, 53] on span "Schema" at bounding box center [1137, 51] width 40 height 14
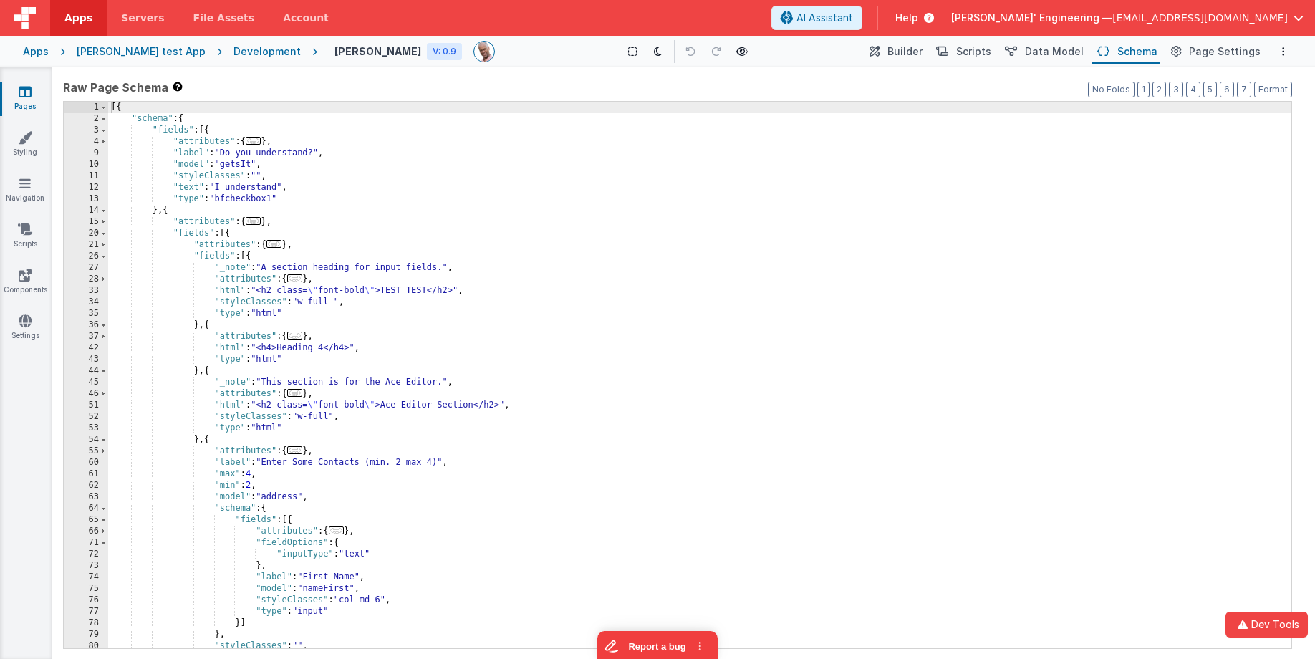
click at [891, 112] on div "[{ "schema" : { "fields" : [{ "attributes" : { ... } , "label" : "Do you unders…" at bounding box center [699, 386] width 1183 height 569
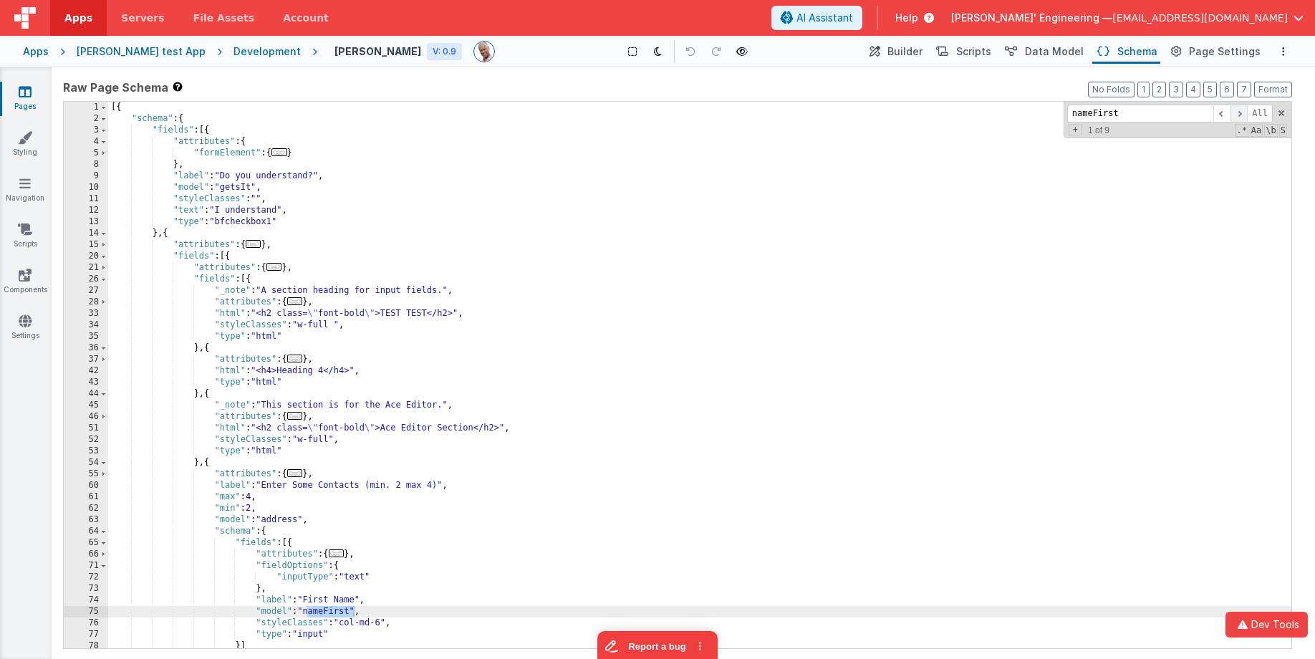
type input "nameFirst"
click at [1234, 117] on span at bounding box center [1238, 114] width 17 height 18
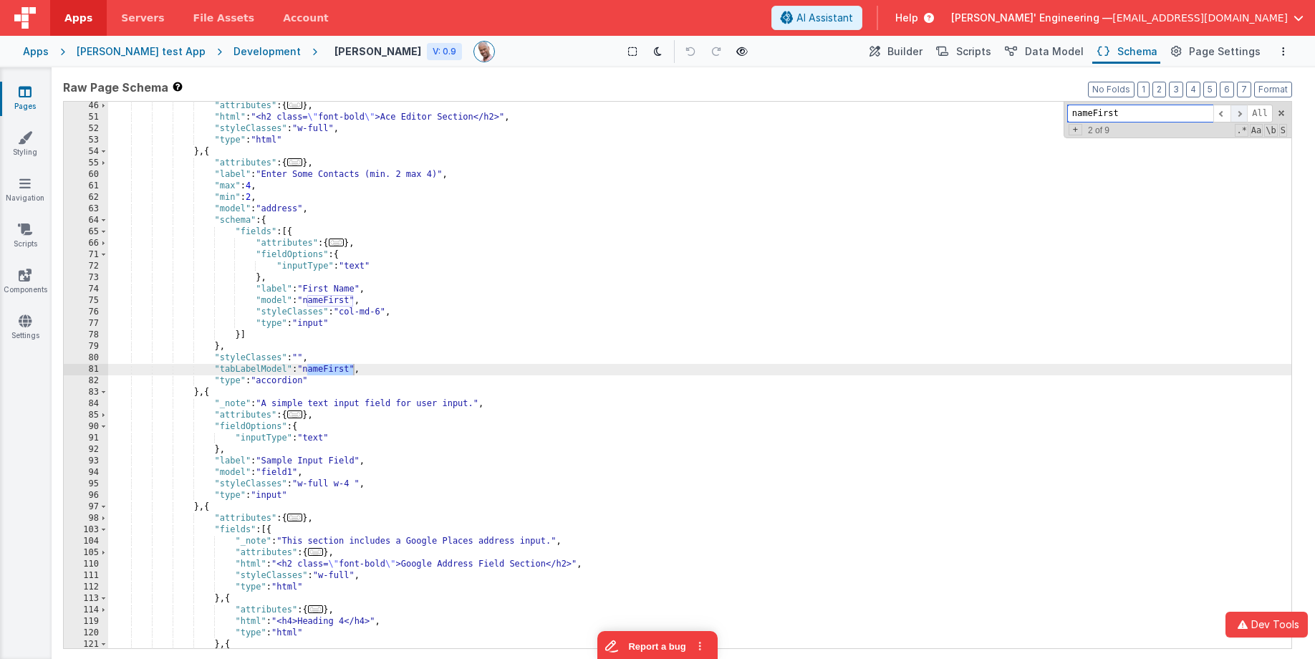
scroll to position [311, 0]
click at [1234, 117] on span at bounding box center [1238, 114] width 17 height 18
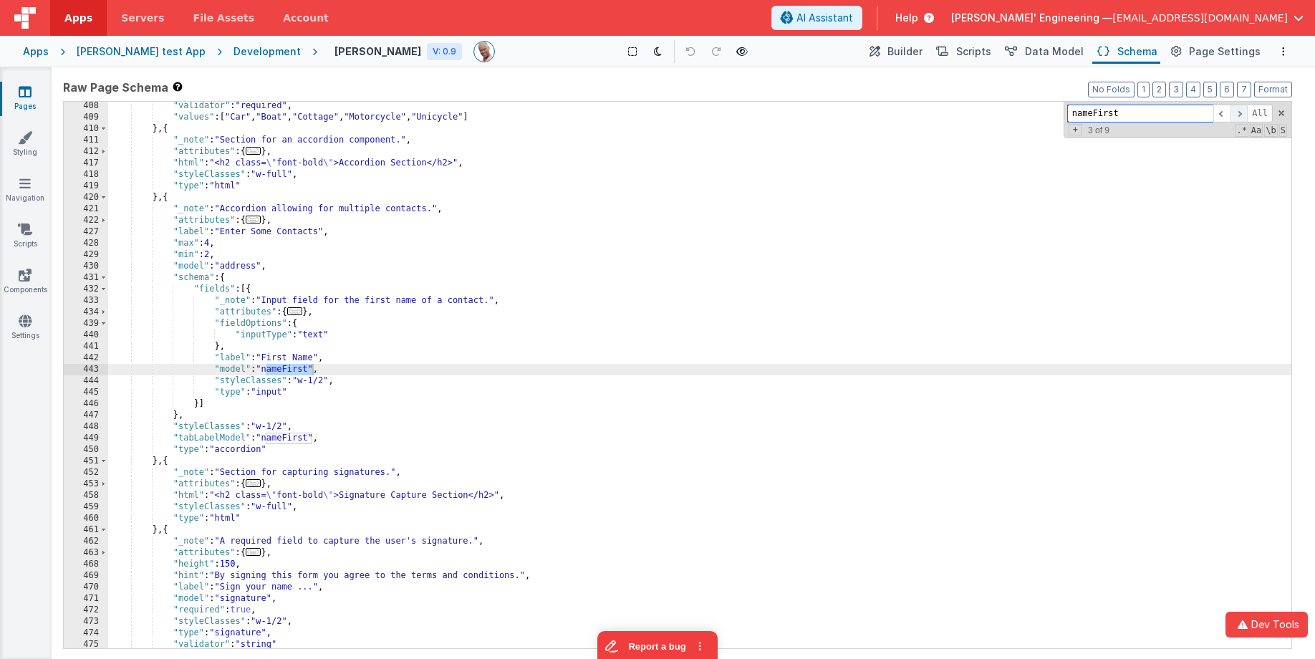
scroll to position [3037, 0]
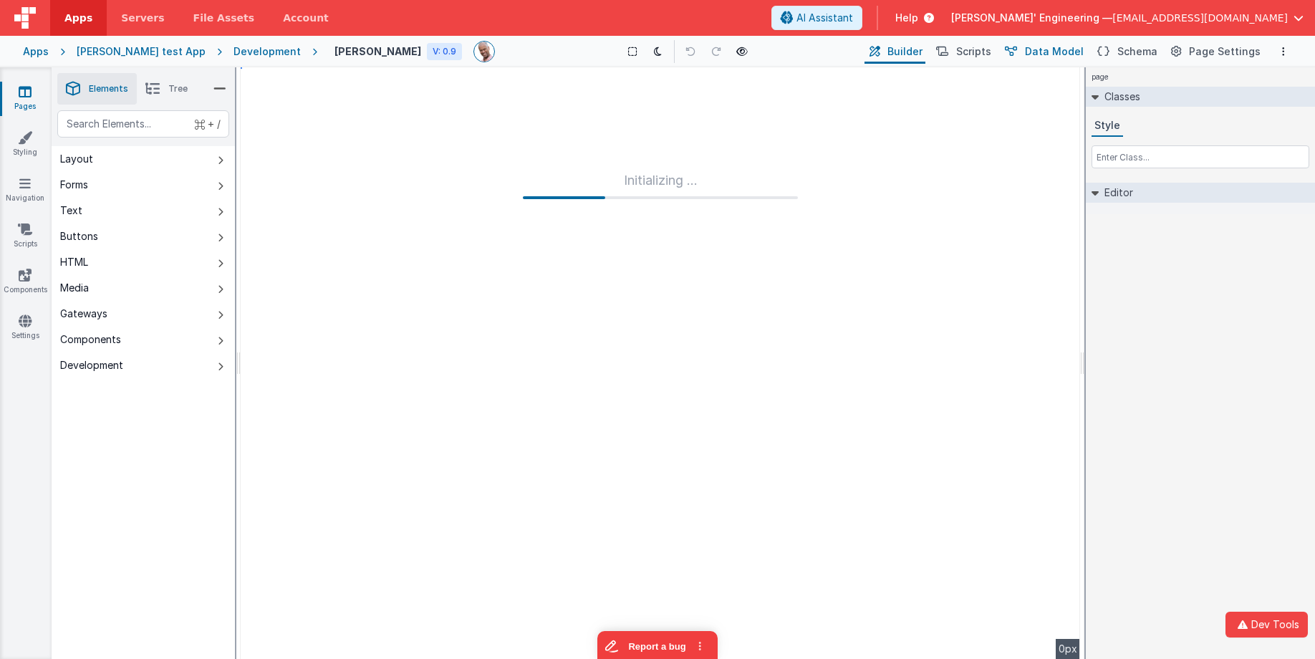
click at [1073, 54] on span "Data Model" at bounding box center [1054, 51] width 59 height 14
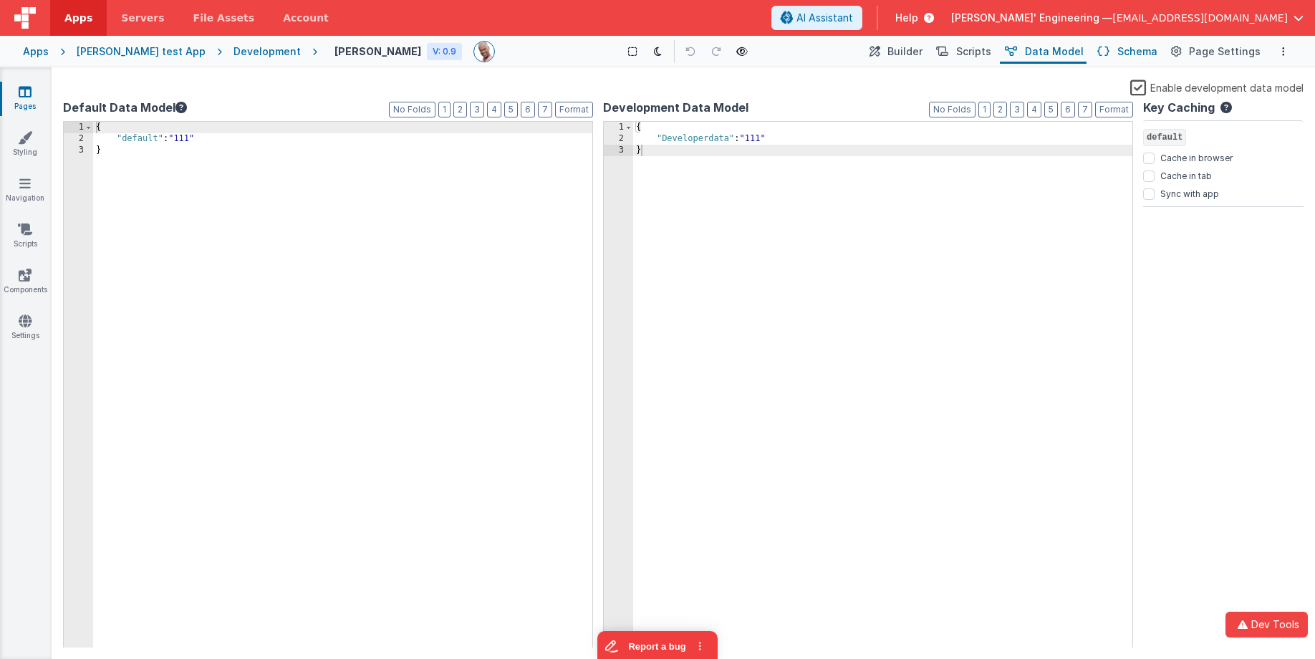
click at [1133, 52] on span "Schema" at bounding box center [1137, 51] width 40 height 14
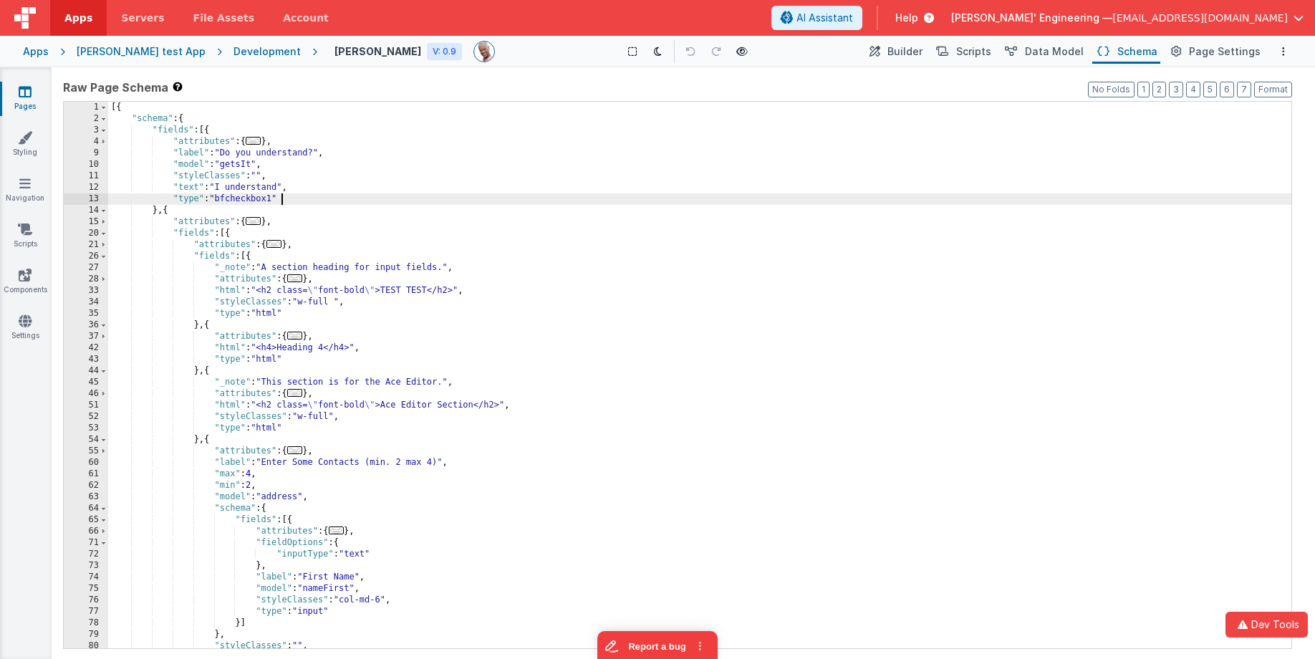
click at [914, 198] on div "[{ "schema" : { "fields" : [{ "attributes" : { ... } , "label" : "Do you unders…" at bounding box center [699, 386] width 1183 height 569
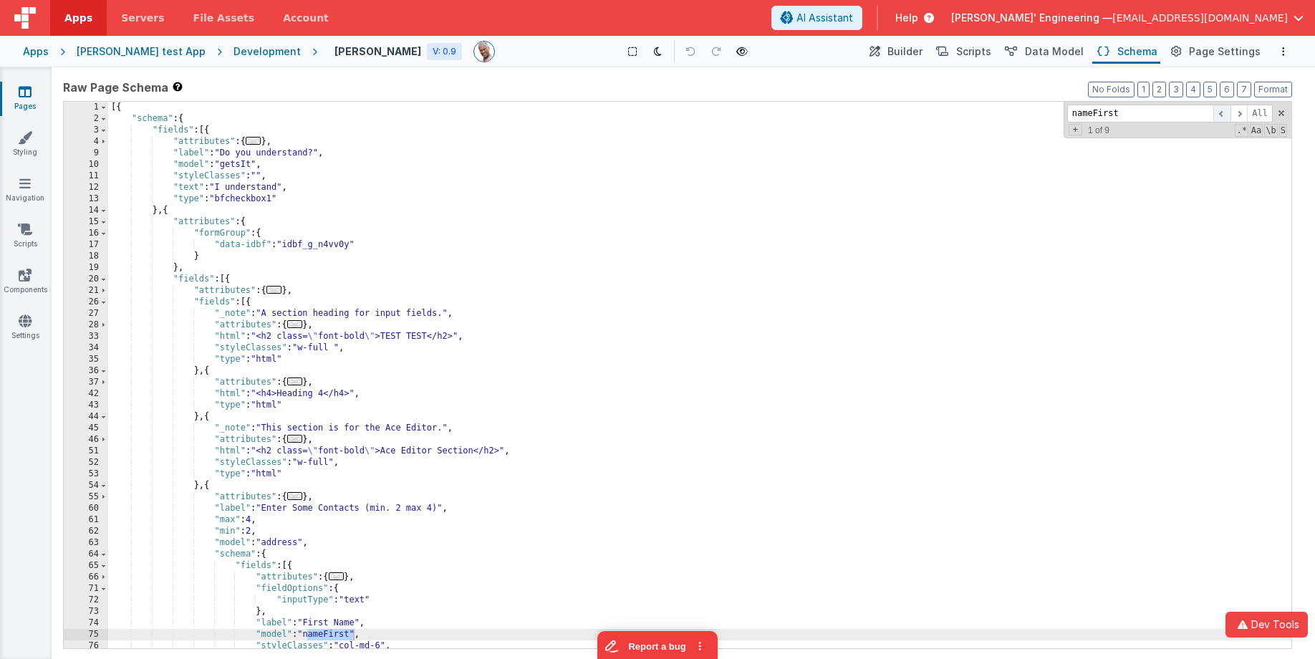
type input "nameFirst"
click at [1224, 110] on span at bounding box center [1221, 114] width 17 height 18
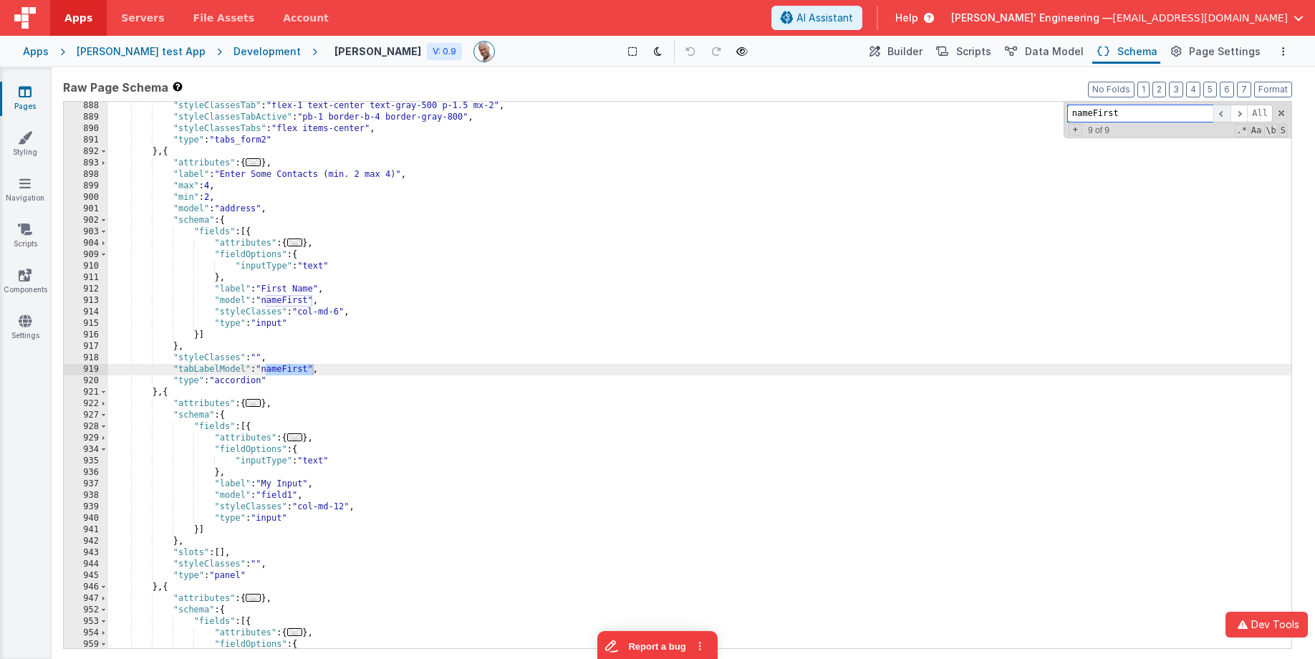
scroll to position [7001, 0]
click at [1224, 110] on span at bounding box center [1221, 114] width 17 height 18
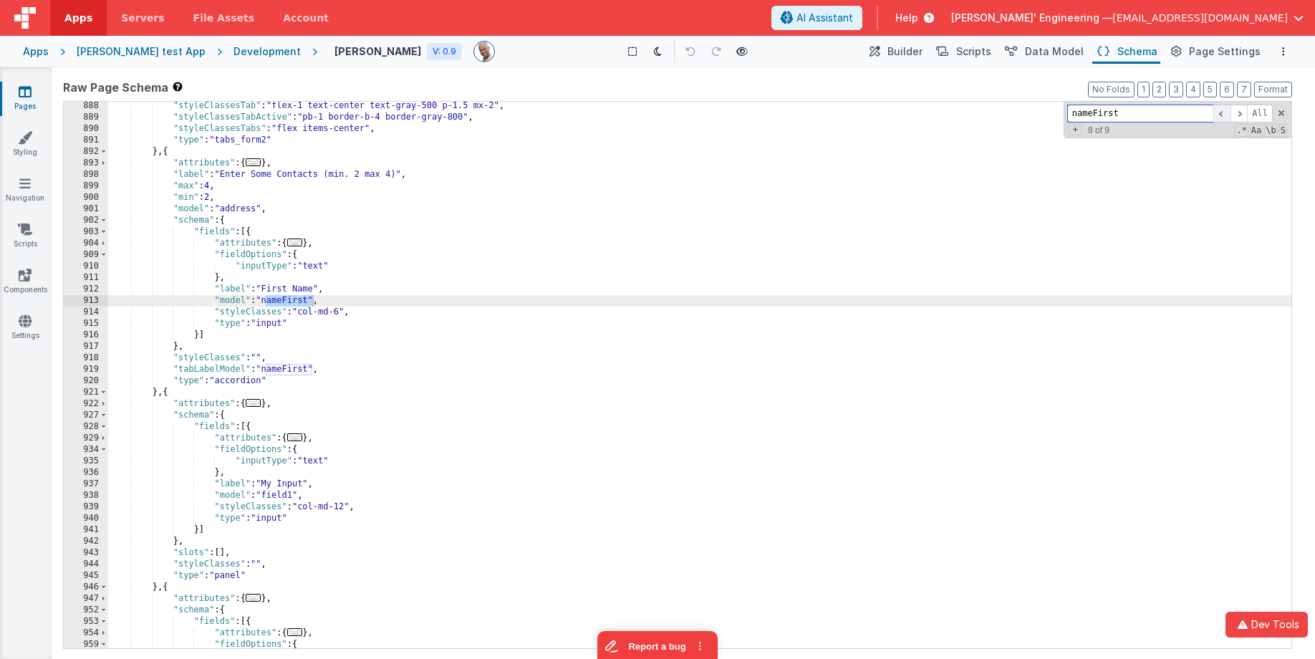
click at [1224, 110] on span at bounding box center [1221, 114] width 17 height 18
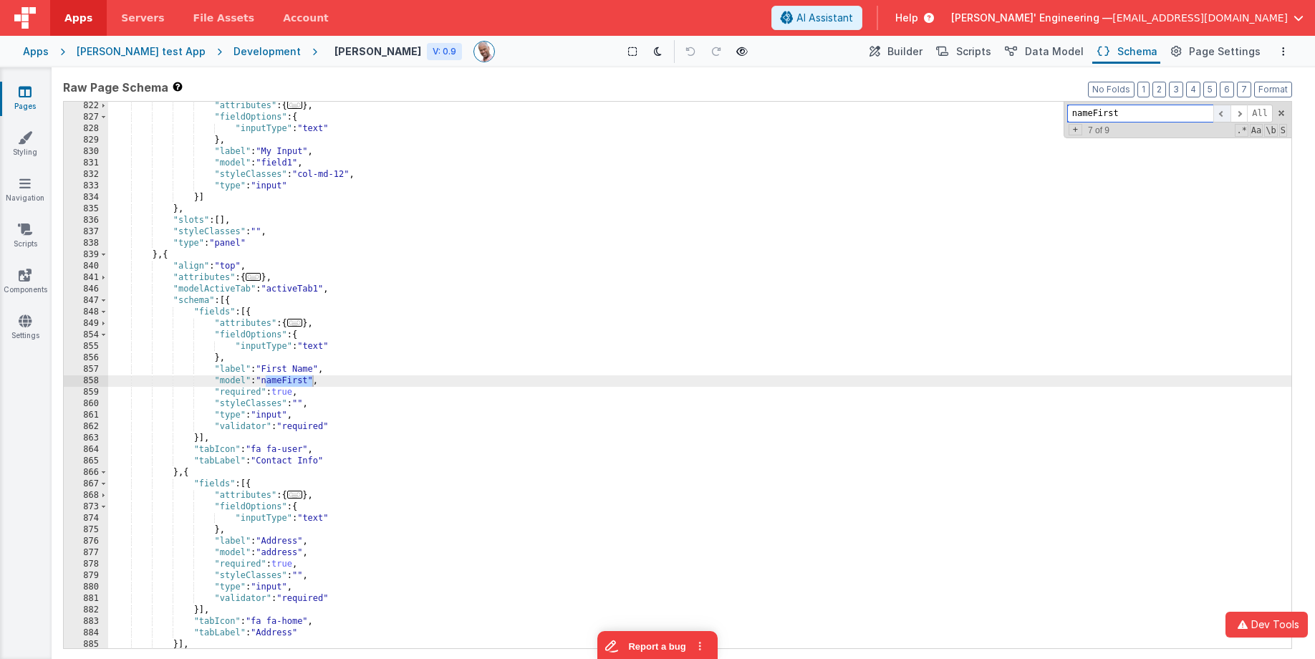
click at [1224, 110] on span at bounding box center [1221, 114] width 17 height 18
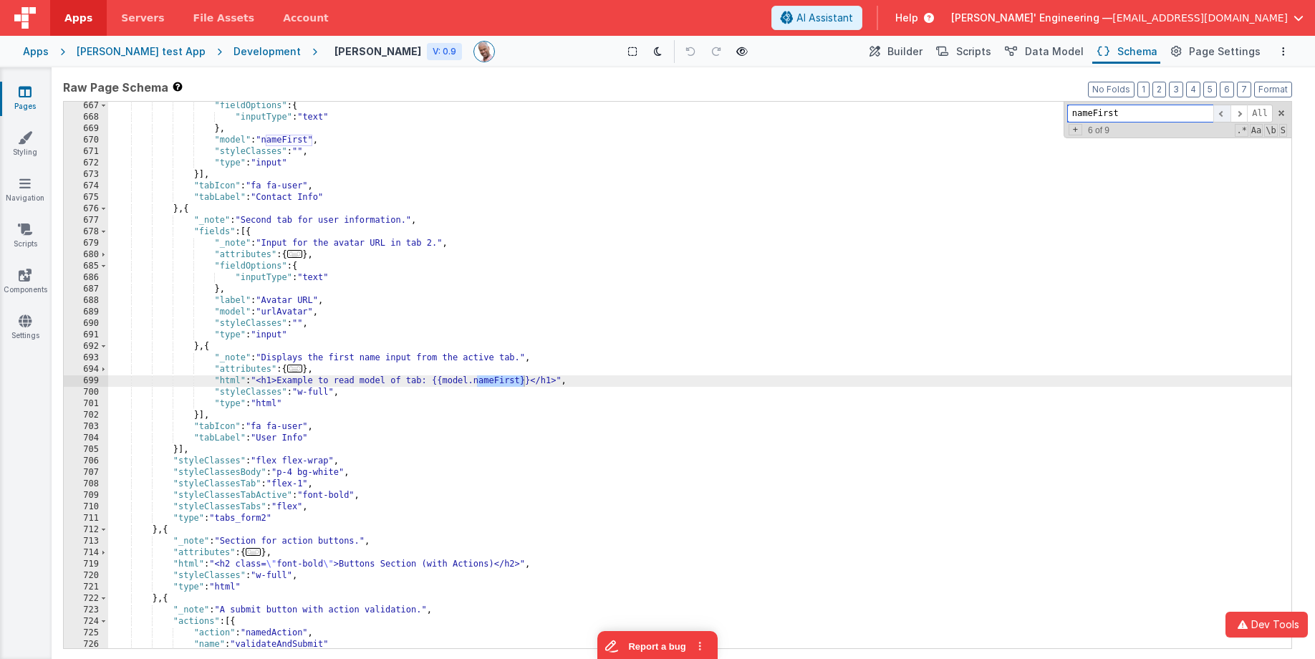
click at [1224, 110] on span at bounding box center [1221, 114] width 17 height 18
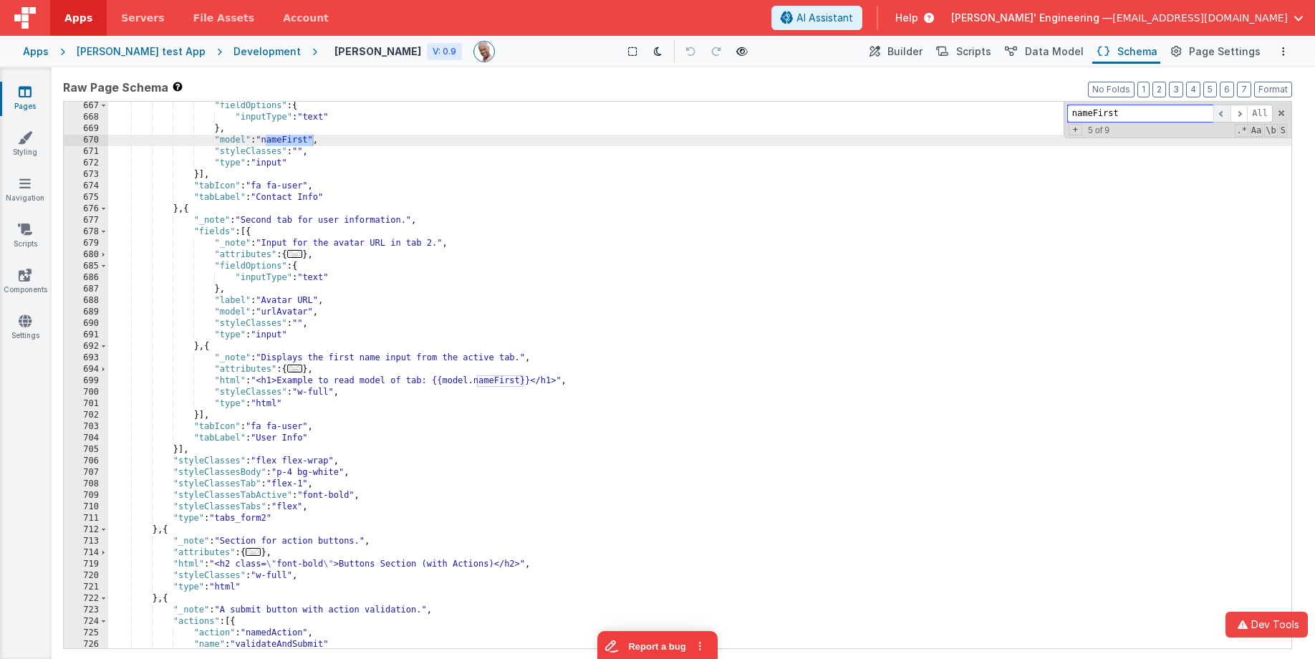
click at [1224, 110] on span at bounding box center [1221, 114] width 17 height 18
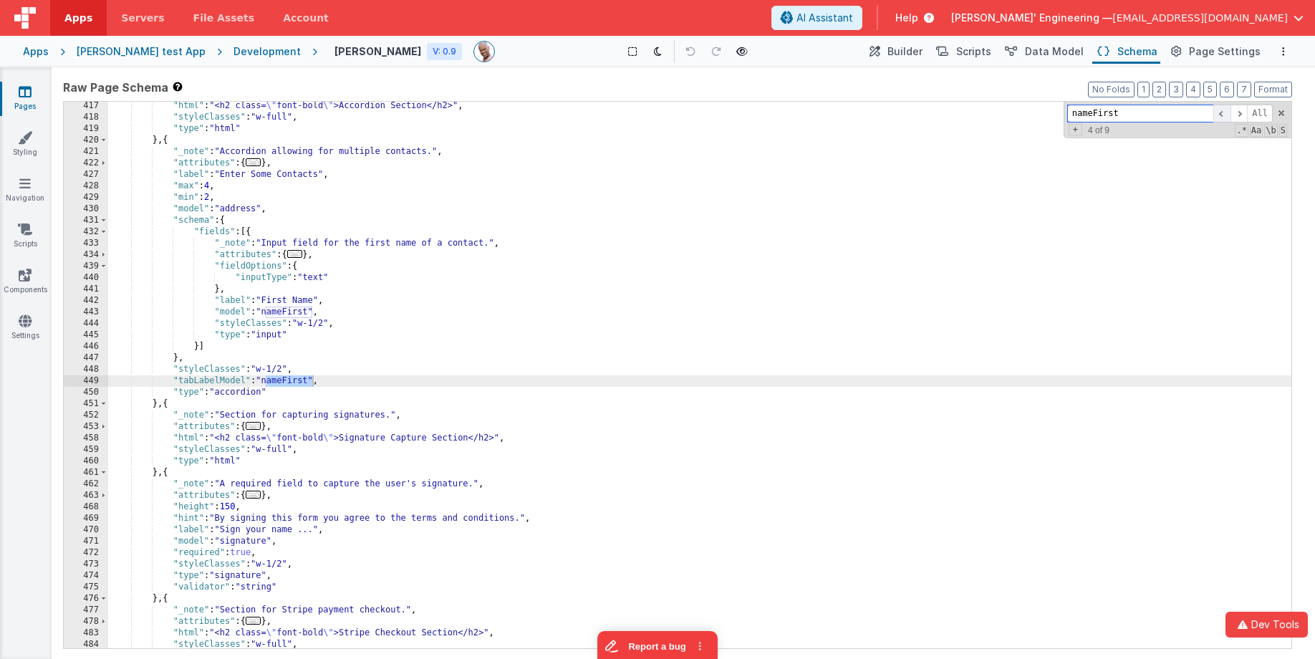
scroll to position [3117, 0]
click at [1224, 110] on span at bounding box center [1221, 114] width 17 height 18
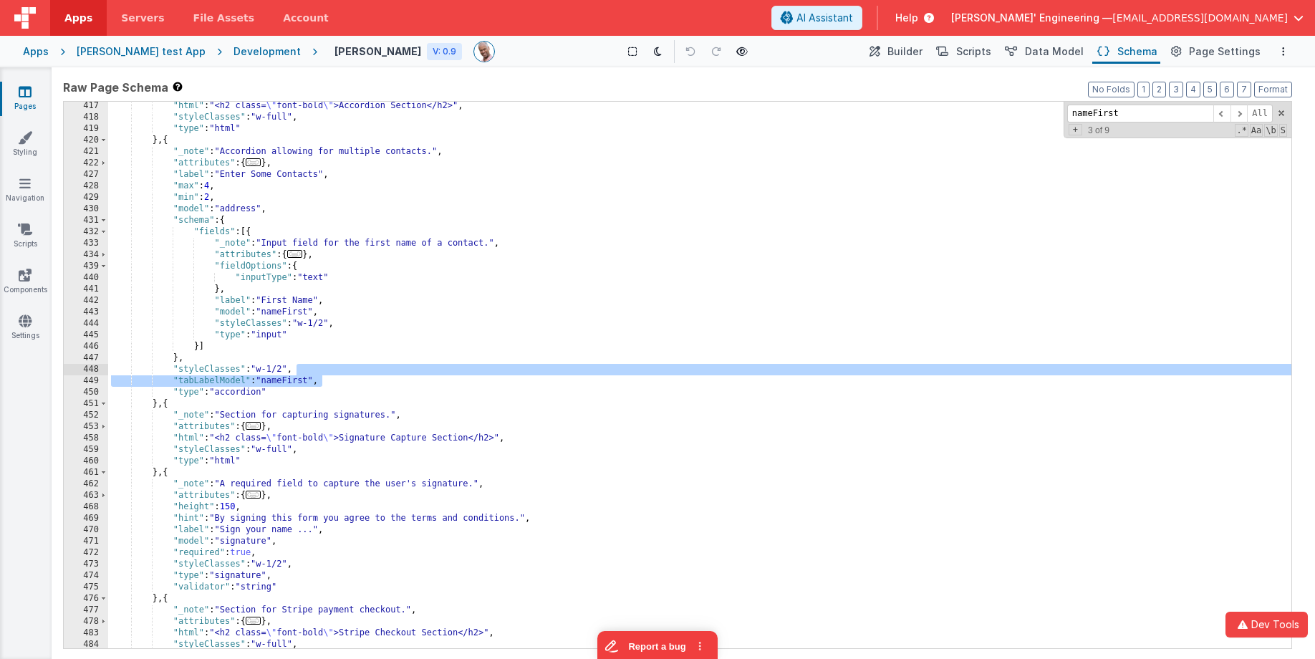
click at [363, 372] on div ""html" : "<h2 class= \" font-bold \" >Accordion Section</h2>" , "styleClasses" …" at bounding box center [699, 384] width 1183 height 569
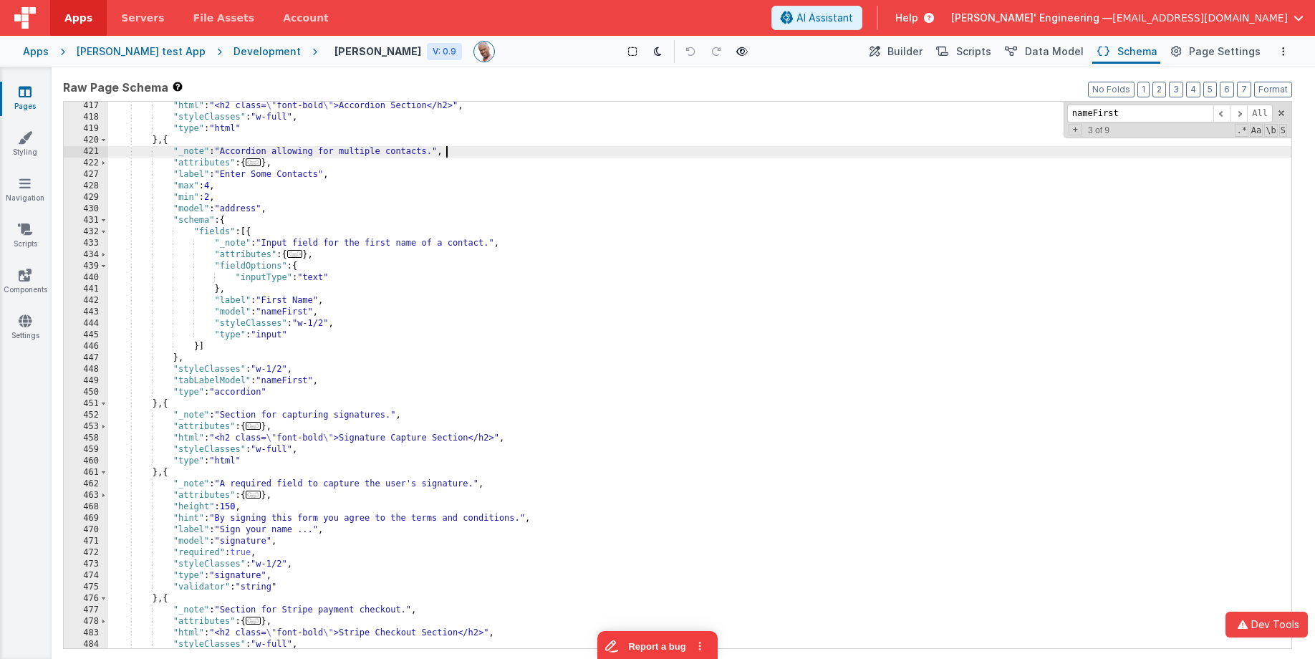
click at [729, 149] on div ""html" : "<h2 class= \" font-bold \" >Accordion Section</h2>" , "styleClasses" …" at bounding box center [699, 384] width 1183 height 569
click at [736, 50] on icon at bounding box center [741, 52] width 11 height 10
click at [922, 48] on span "Builder" at bounding box center [904, 51] width 35 height 14
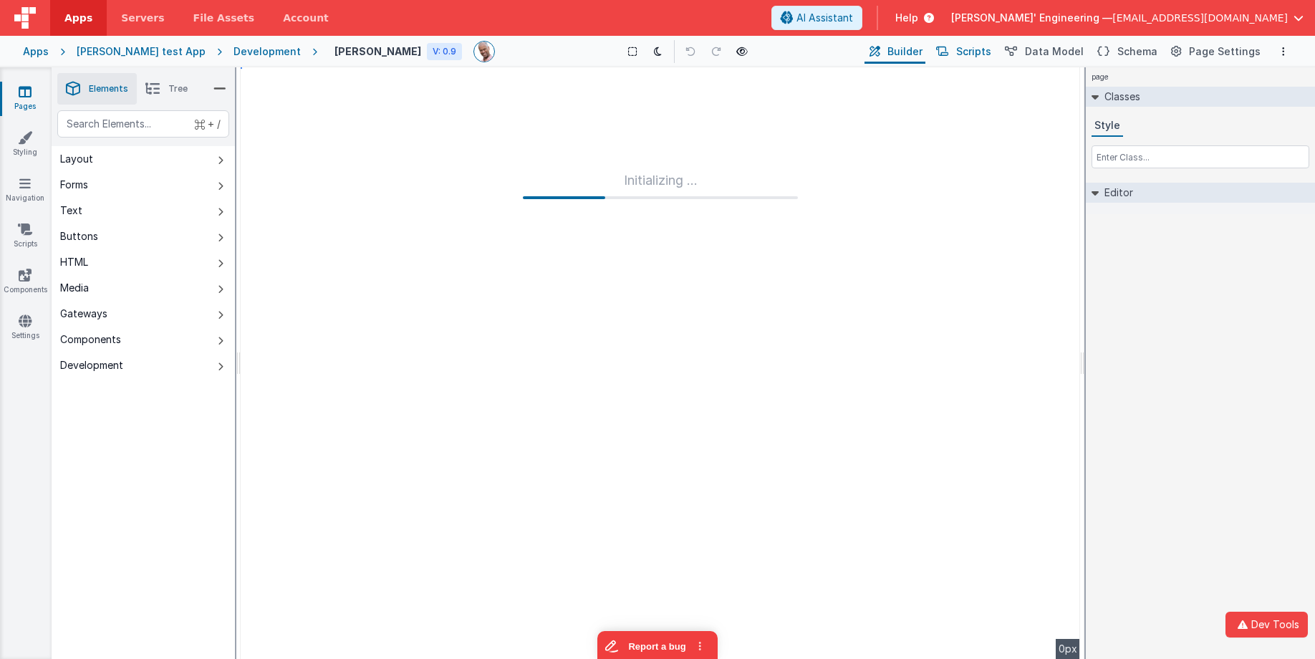
click at [983, 53] on span "Scripts" at bounding box center [973, 51] width 35 height 14
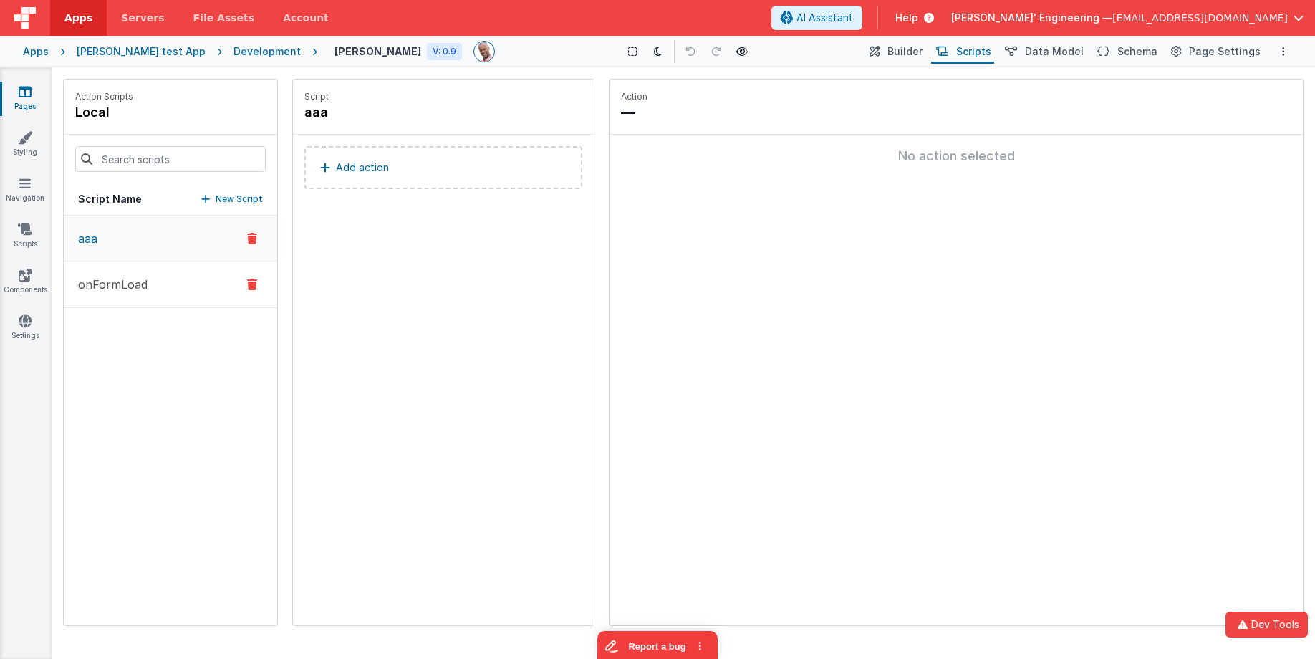
click at [200, 275] on button "onFormLoad" at bounding box center [170, 284] width 213 height 47
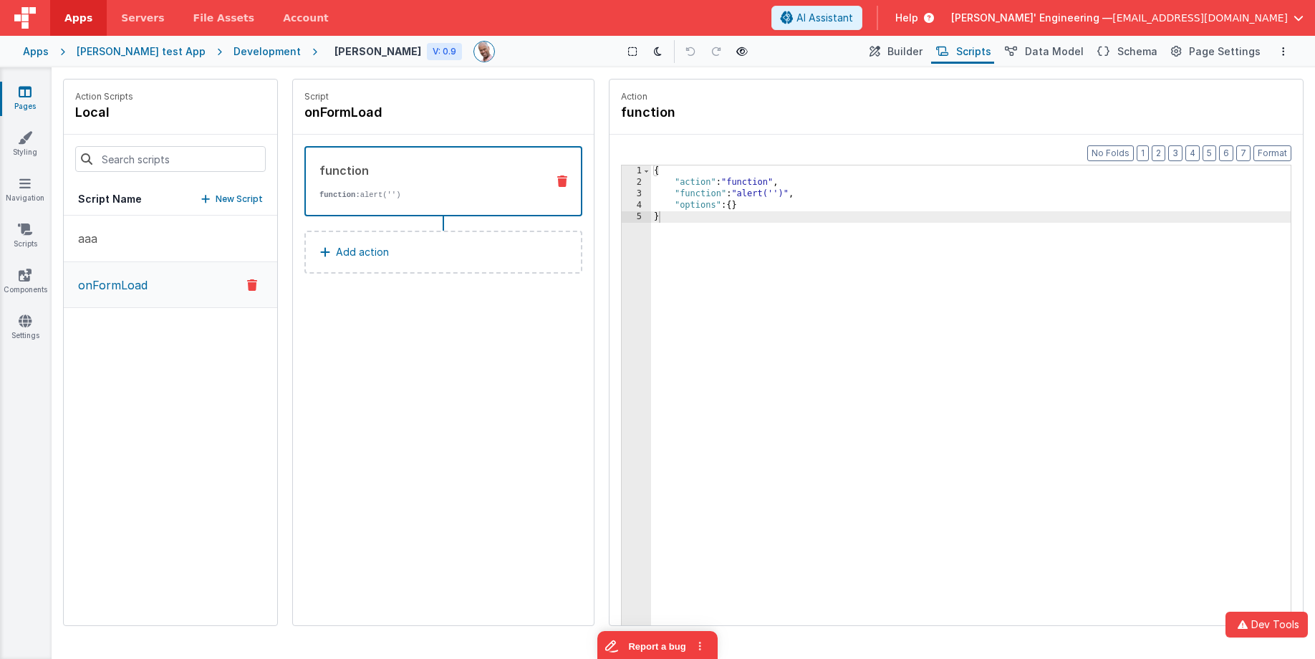
click at [460, 193] on p "function: alert('')" at bounding box center [427, 194] width 216 height 11
click at [561, 177] on icon at bounding box center [562, 180] width 10 height 11
click at [562, 182] on icon at bounding box center [562, 180] width 10 height 11
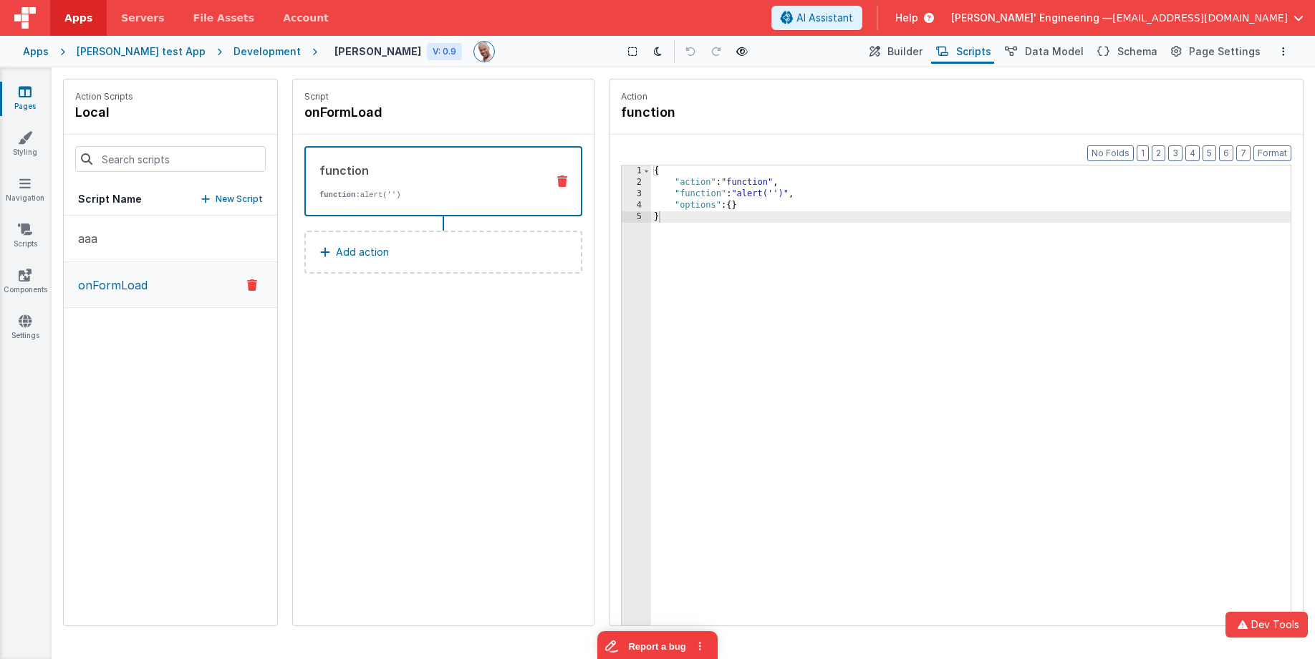
click at [515, 258] on button "Add action" at bounding box center [443, 252] width 278 height 43
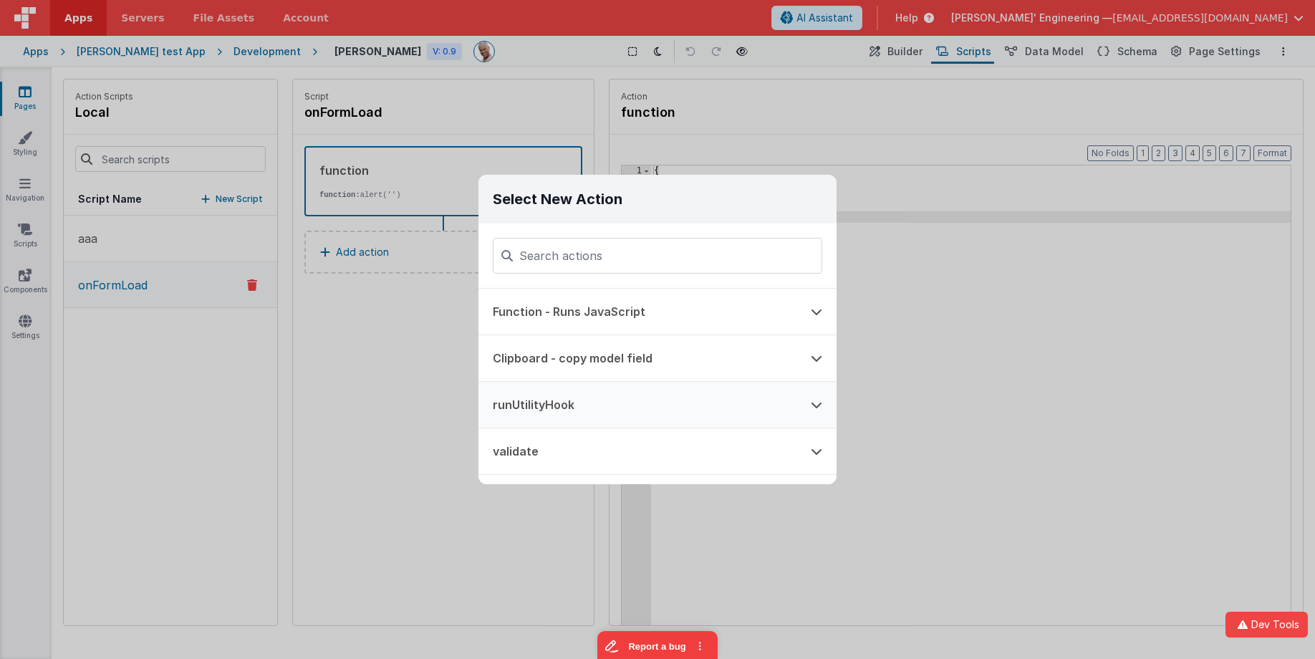
click at [593, 413] on button "runUtilityHook" at bounding box center [637, 405] width 318 height 46
click at [572, 396] on button "runUtilityHook" at bounding box center [637, 405] width 318 height 46
click at [478, 382] on button "runUtilityHook" at bounding box center [637, 405] width 318 height 46
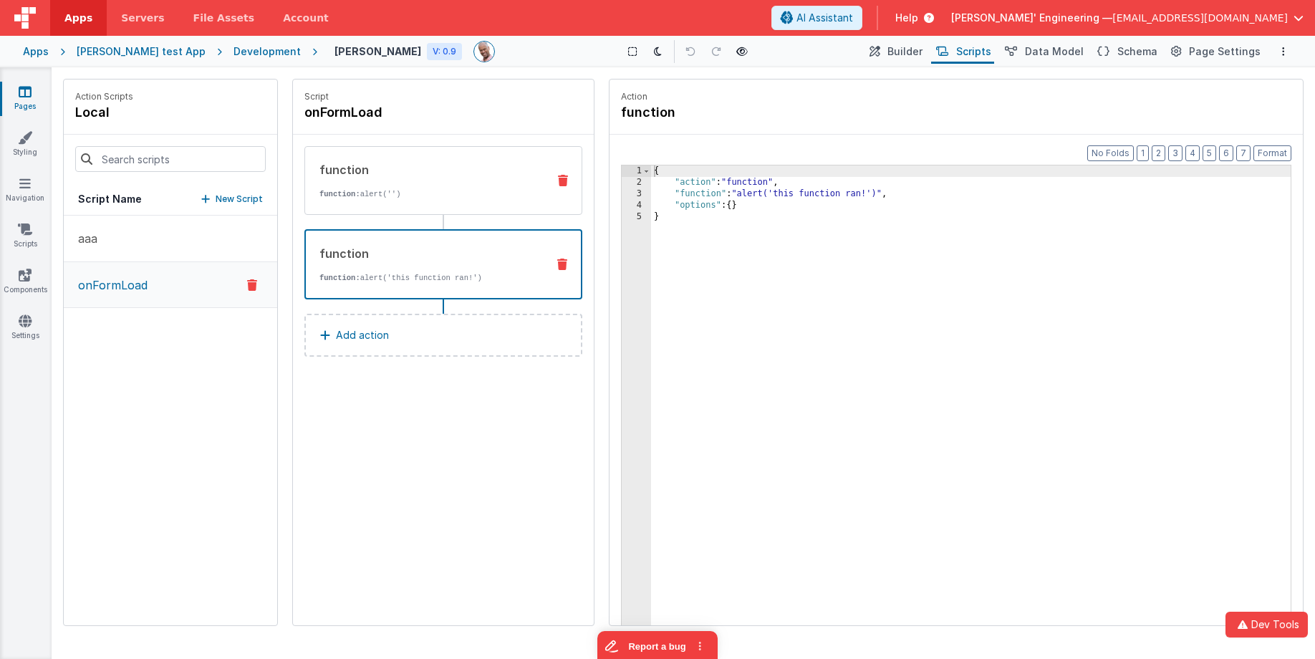
click at [471, 185] on div "function function: alert('')" at bounding box center [420, 180] width 231 height 39
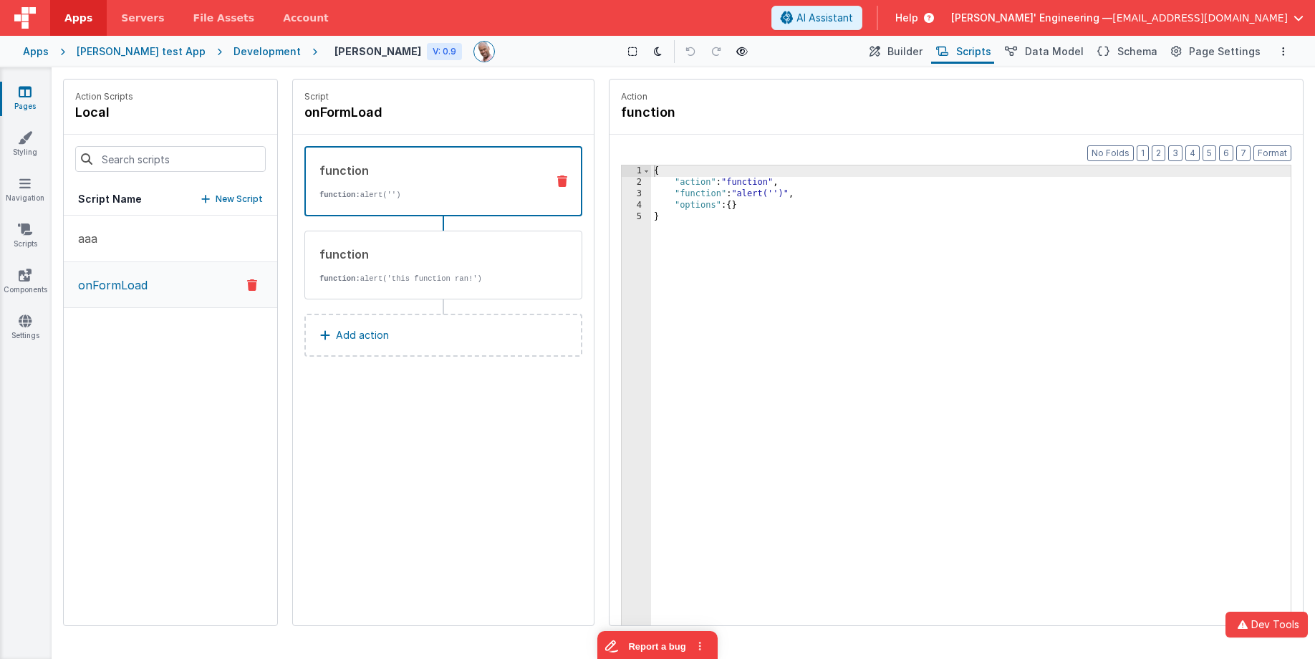
click at [566, 180] on icon at bounding box center [562, 180] width 10 height 11
click at [564, 182] on icon at bounding box center [562, 180] width 10 height 11
click at [251, 284] on icon at bounding box center [252, 284] width 10 height 17
click at [563, 179] on icon at bounding box center [562, 180] width 10 height 11
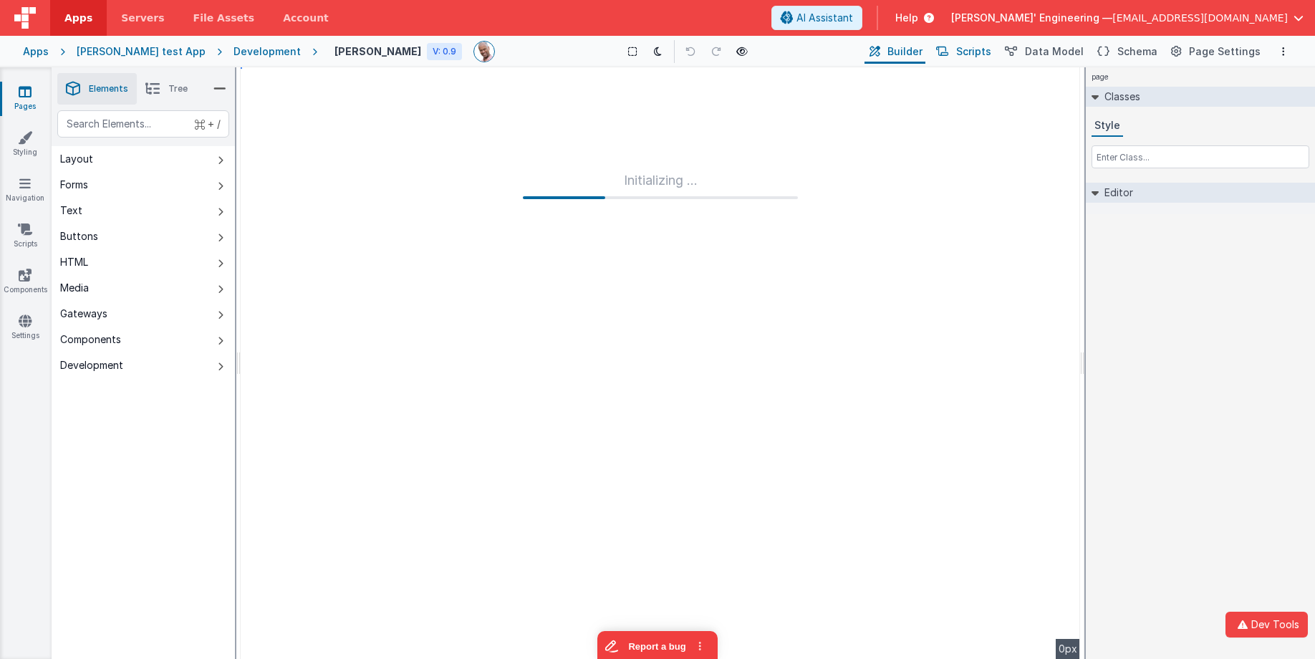
click at [974, 46] on span "Scripts" at bounding box center [973, 51] width 35 height 14
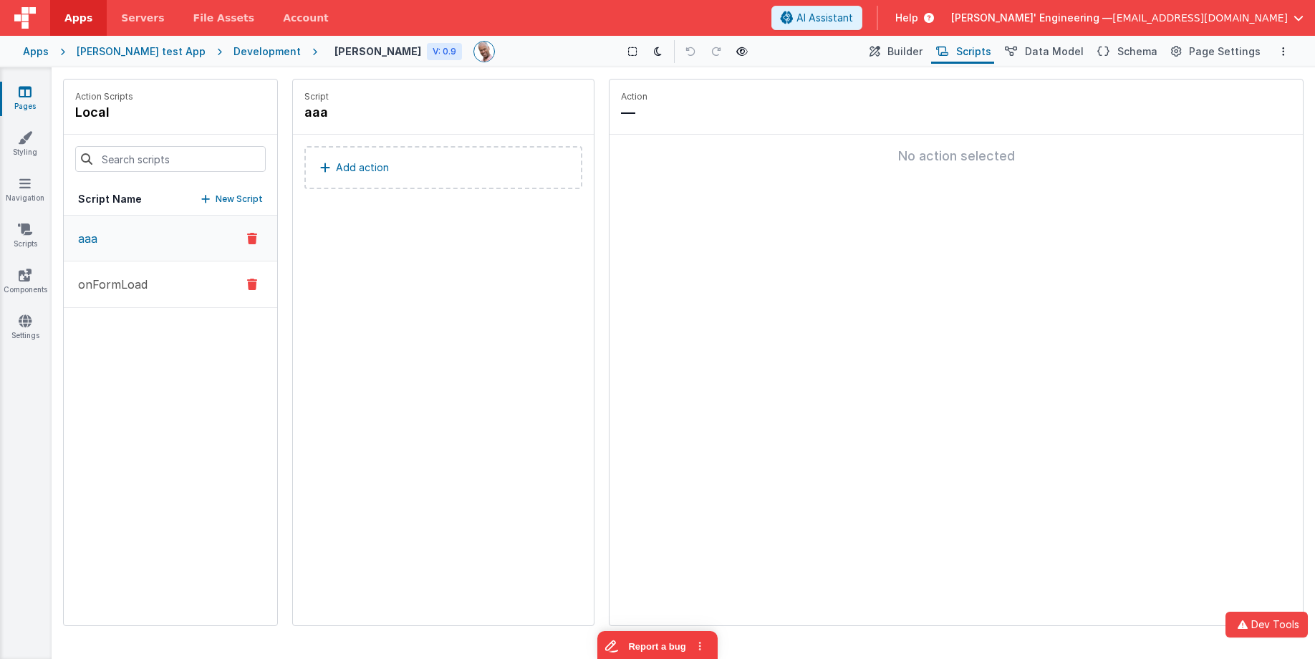
drag, startPoint x: 157, startPoint y: 288, endPoint x: 175, endPoint y: 286, distance: 18.7
click at [158, 288] on button "onFormLoad" at bounding box center [170, 284] width 213 height 47
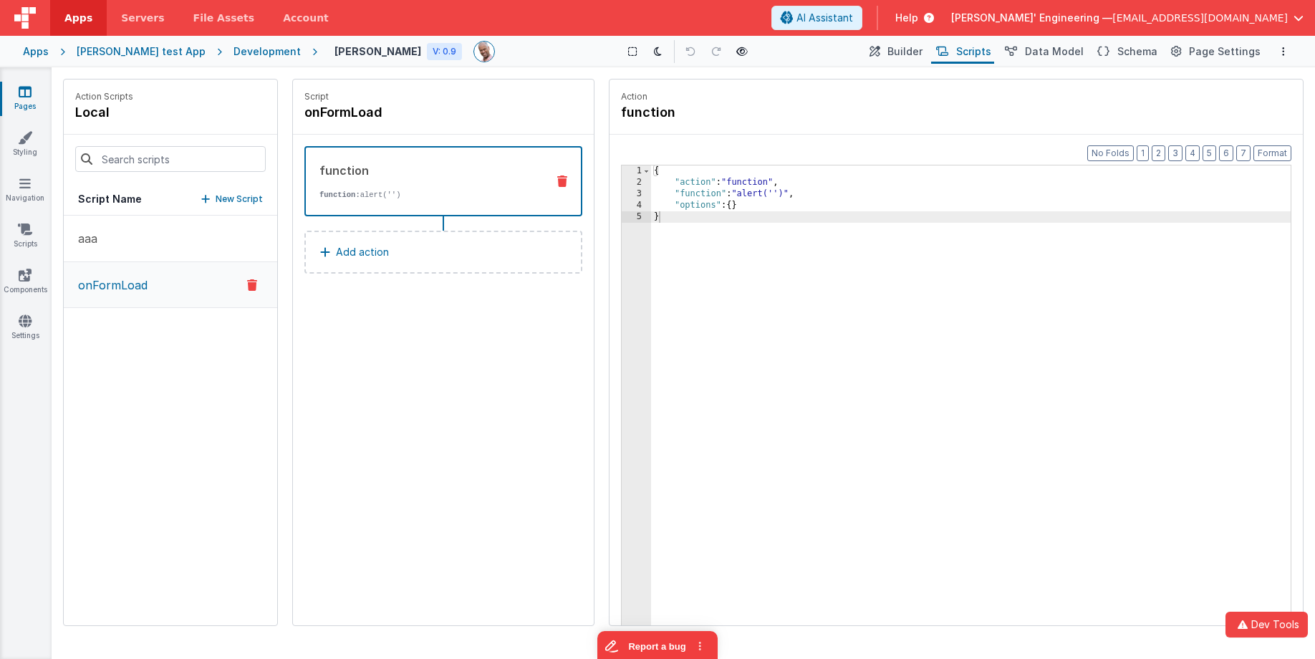
click at [561, 183] on icon at bounding box center [562, 180] width 10 height 11
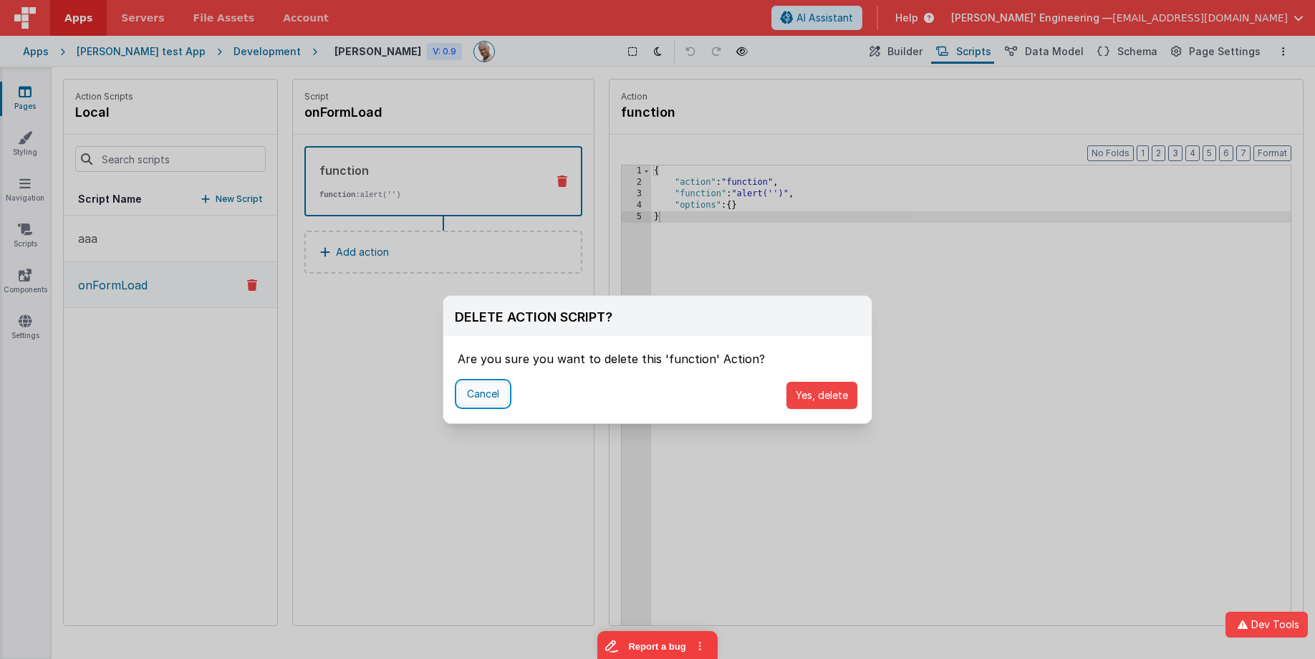
click at [483, 398] on button "Cancel" at bounding box center [483, 394] width 51 height 24
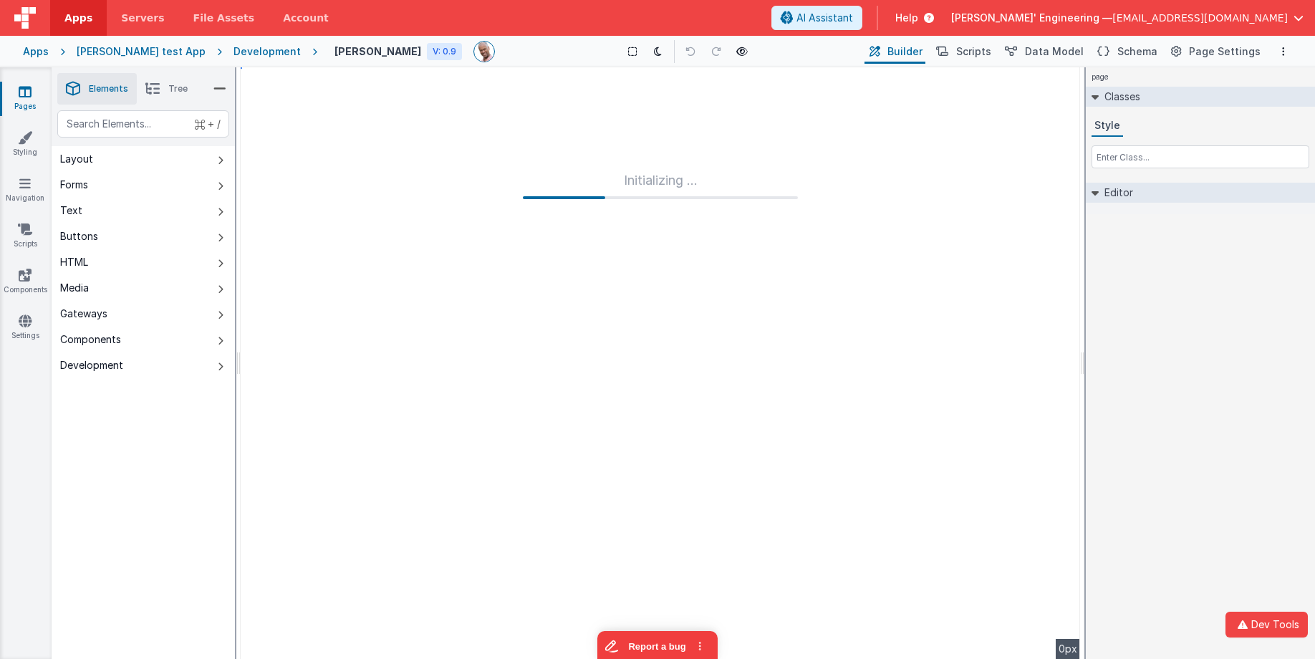
click at [671, 130] on div "Initializing ..." at bounding box center [660, 362] width 839 height 591
